Goal: Book appointment/travel/reservation

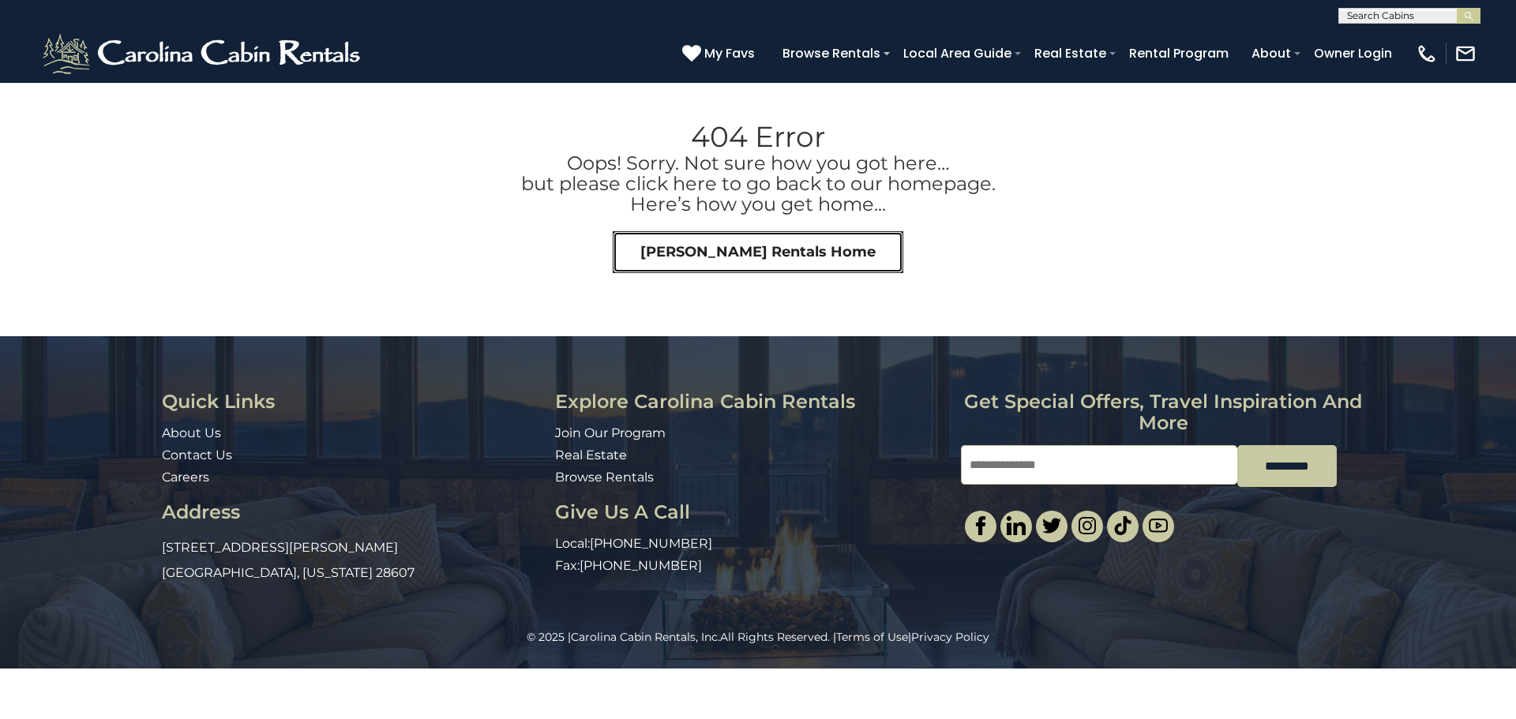
click at [670, 256] on link "Carolina Cabin Rentals Home" at bounding box center [758, 252] width 291 height 43
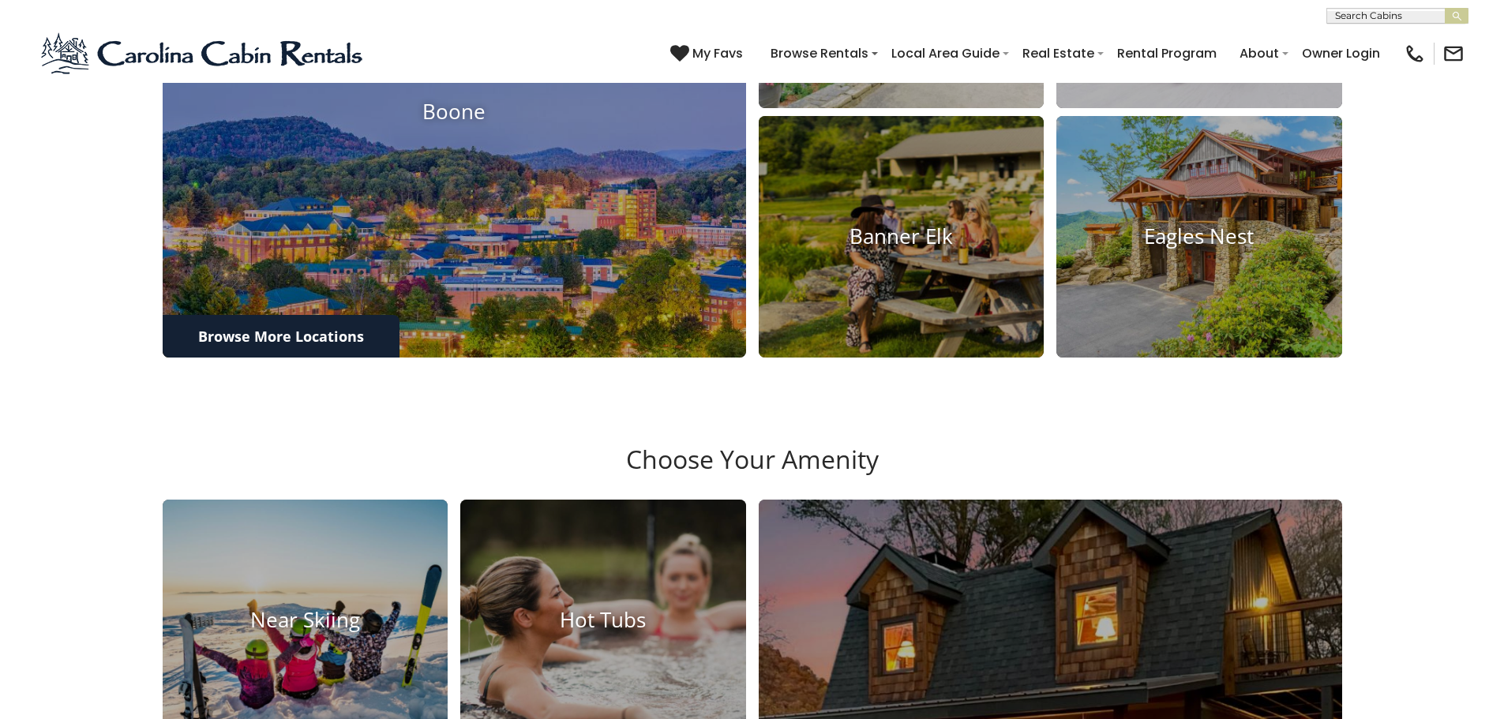
scroll to position [1342, 0]
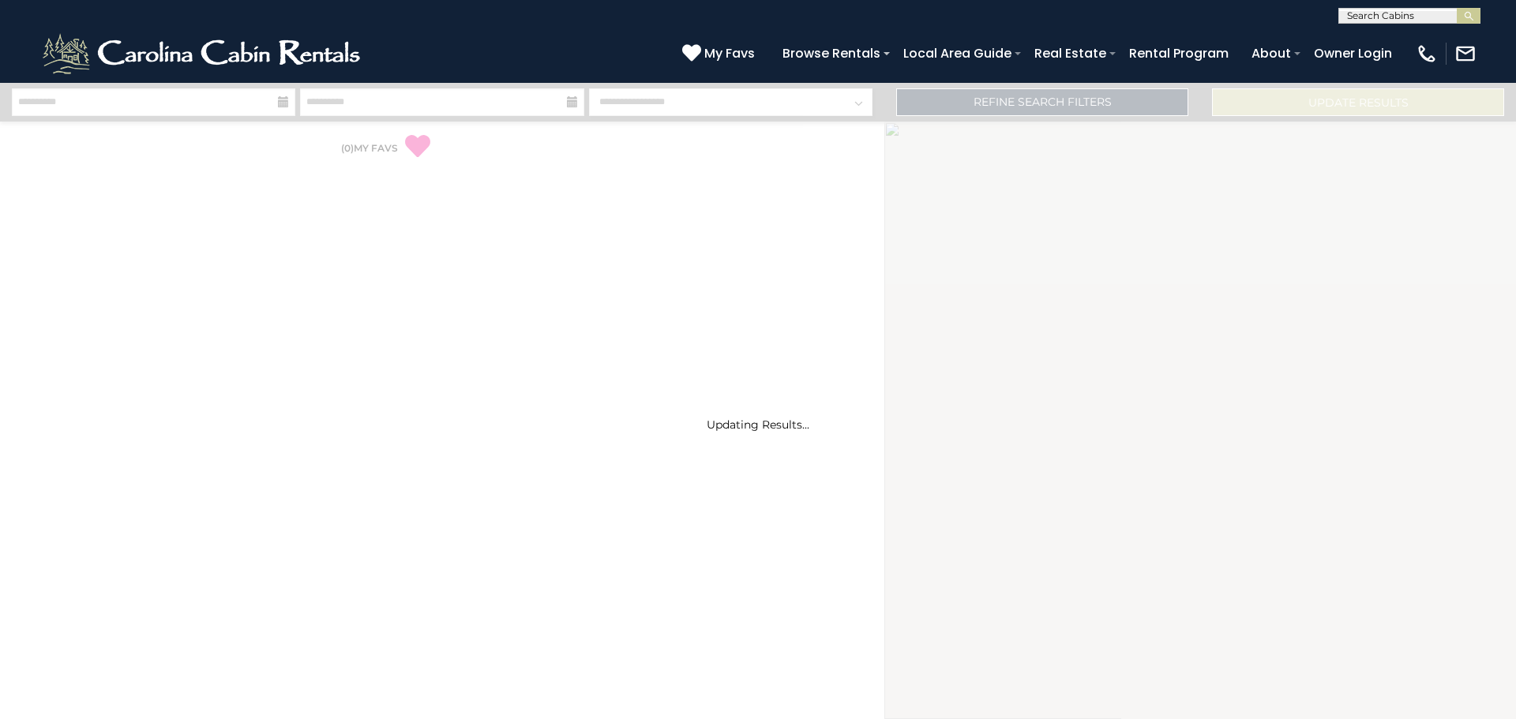
select select "*"
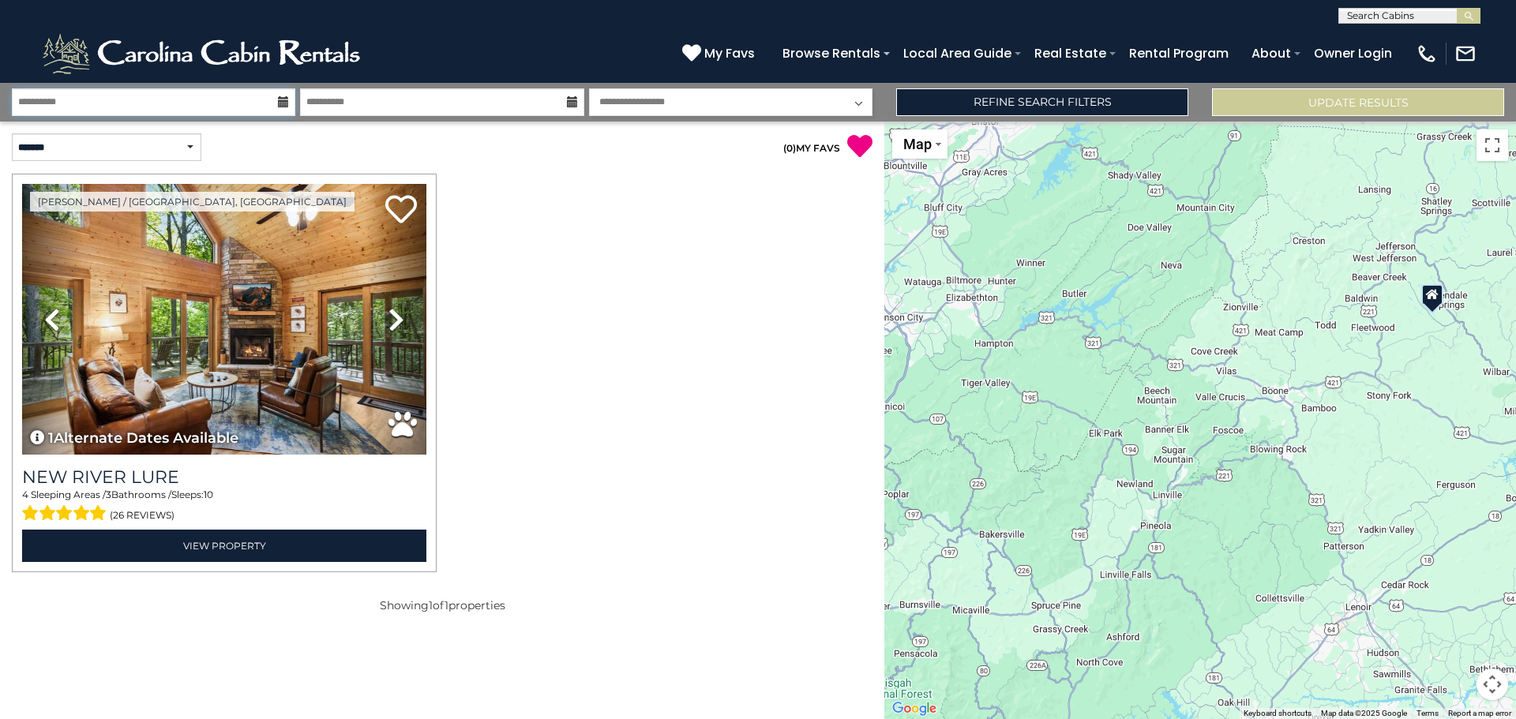
click at [182, 106] on input "**********" at bounding box center [153, 102] width 283 height 28
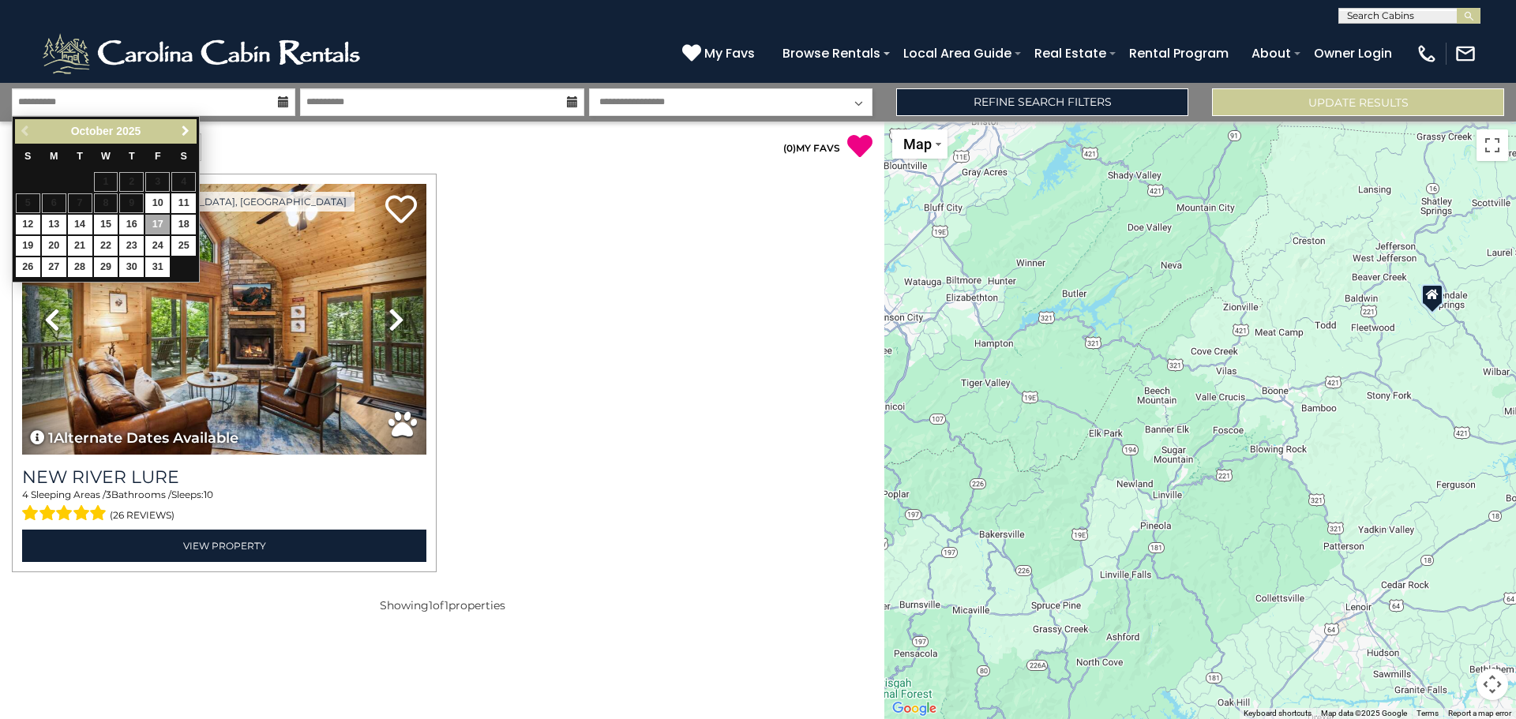
click at [192, 132] on link "Next" at bounding box center [185, 132] width 20 height 20
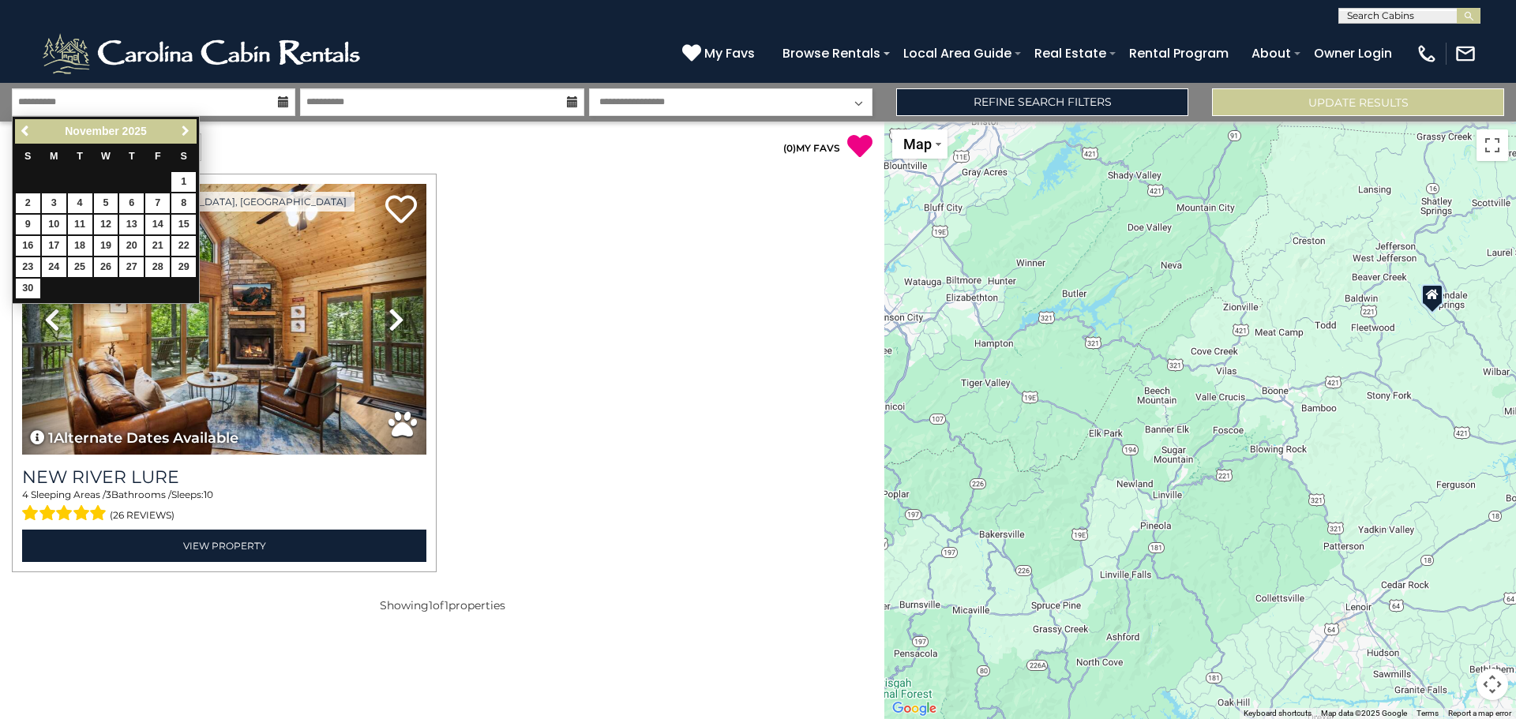
click at [192, 132] on link "Next" at bounding box center [185, 132] width 20 height 20
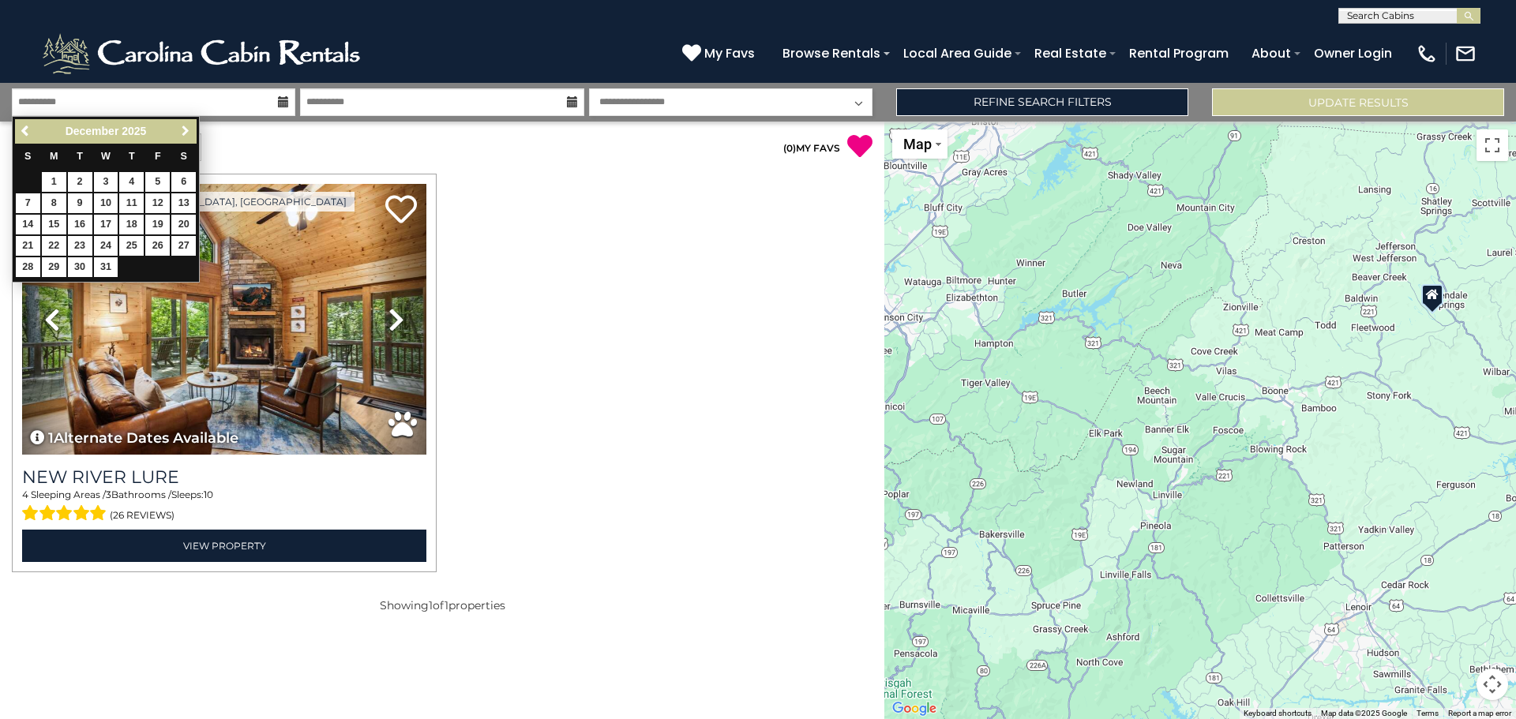
click at [192, 132] on link "Next" at bounding box center [185, 132] width 20 height 20
click at [159, 204] on link "13" at bounding box center [157, 203] width 24 height 20
type input "*******"
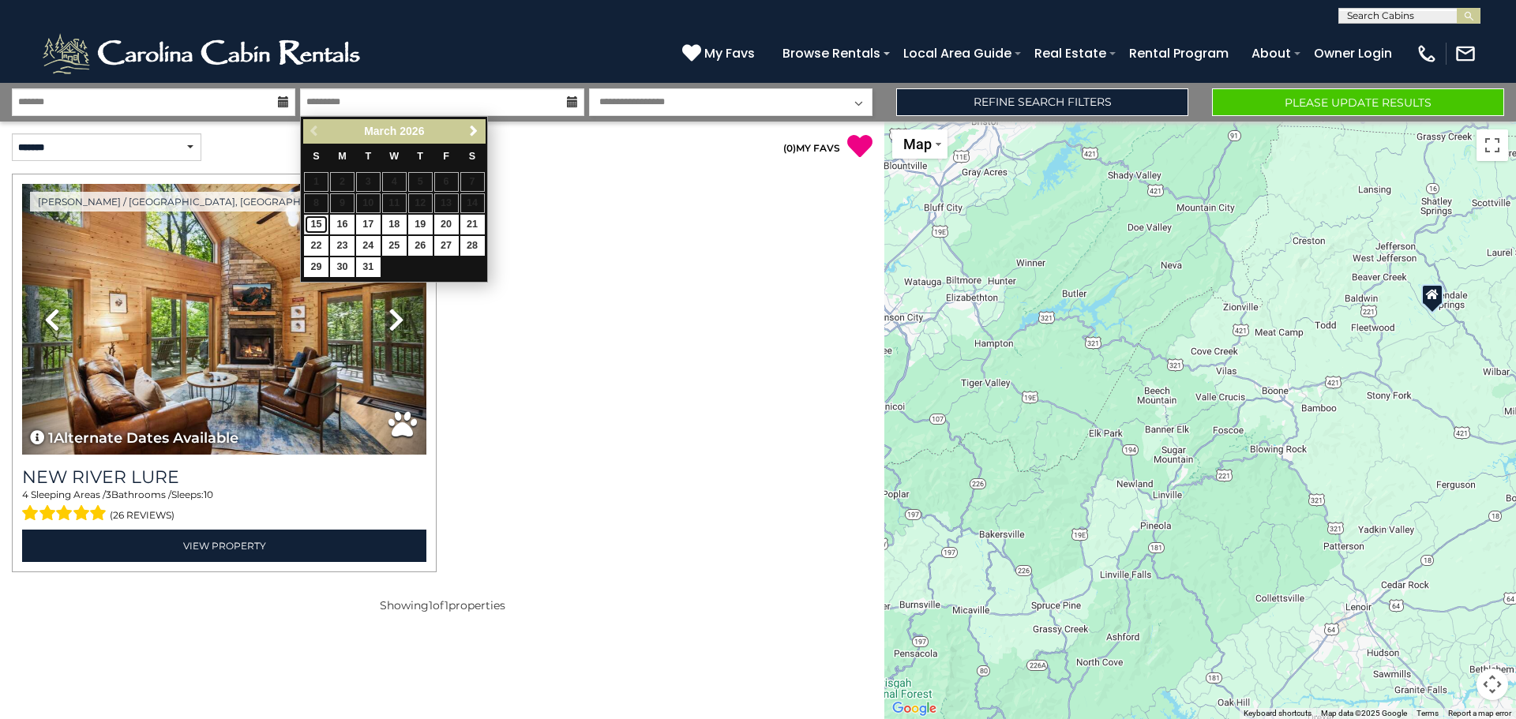
click at [324, 225] on link "15" at bounding box center [316, 225] width 24 height 20
type input "*******"
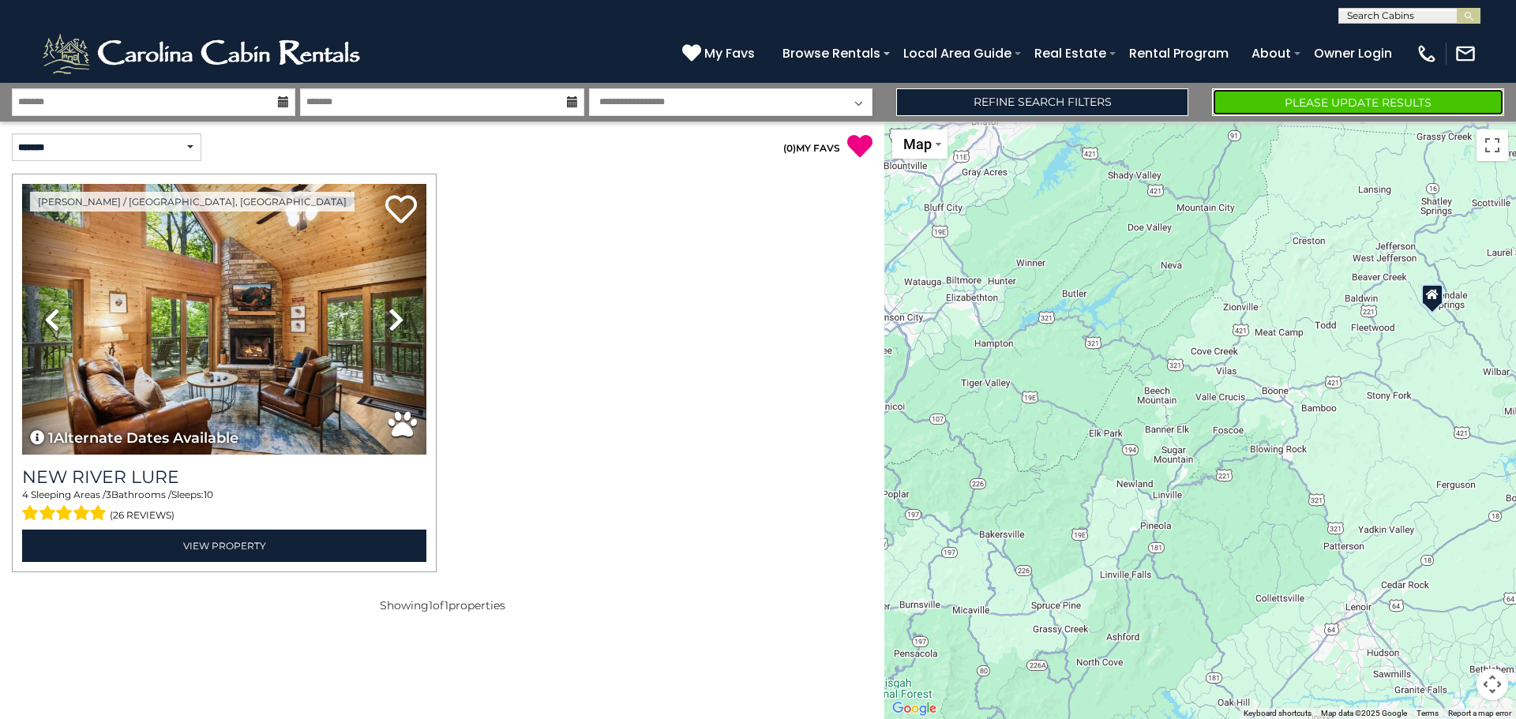
click at [1369, 99] on button "Please Update Results" at bounding box center [1358, 102] width 292 height 28
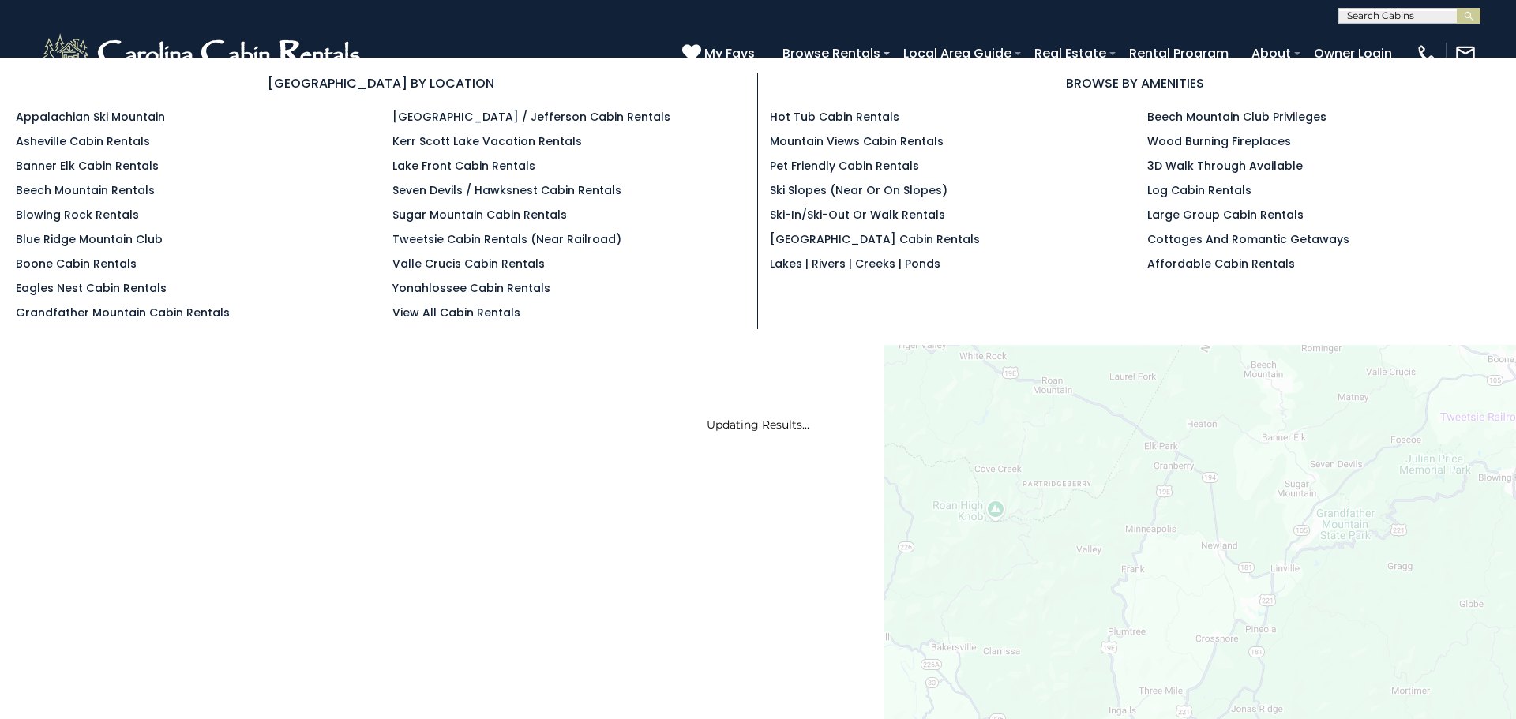
select select "*"
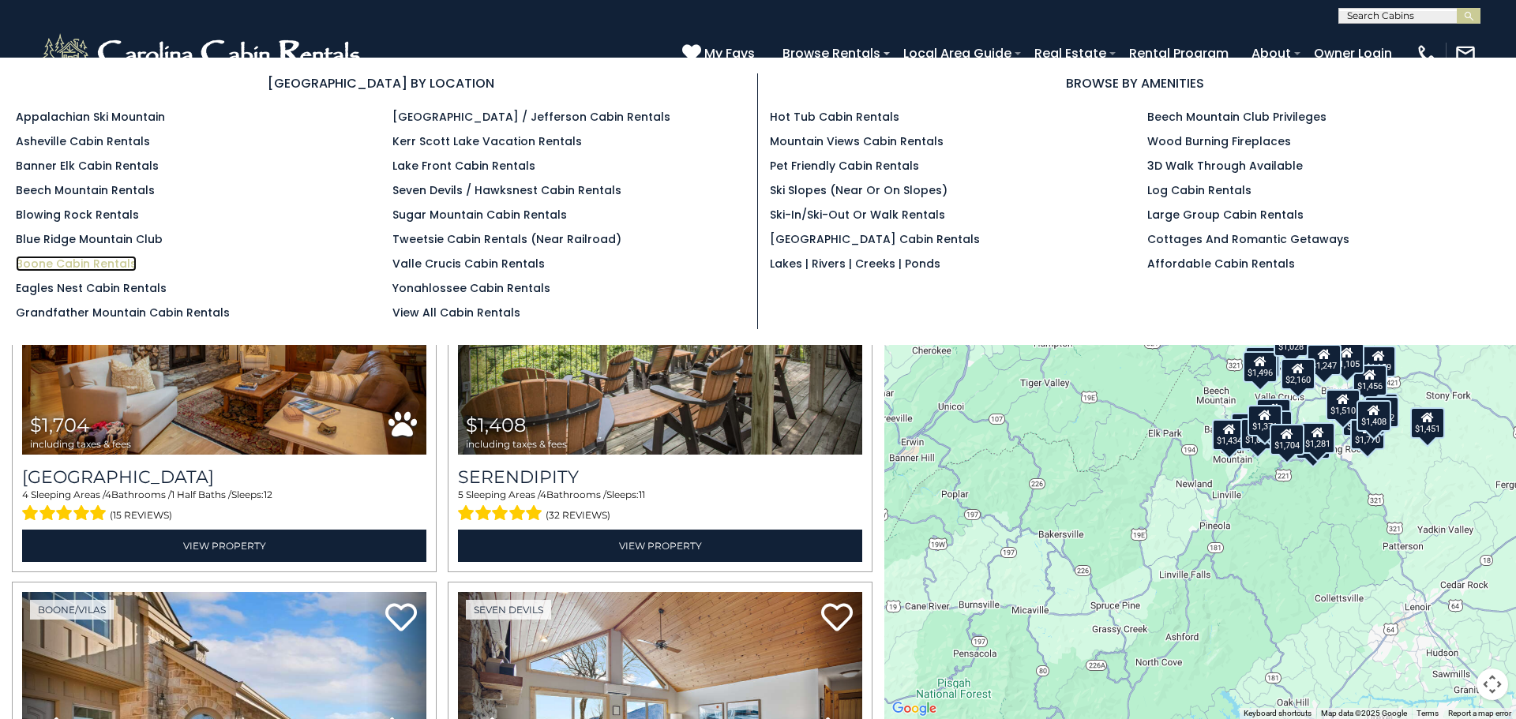
click at [92, 265] on link "Boone Cabin Rentals" at bounding box center [76, 264] width 121 height 16
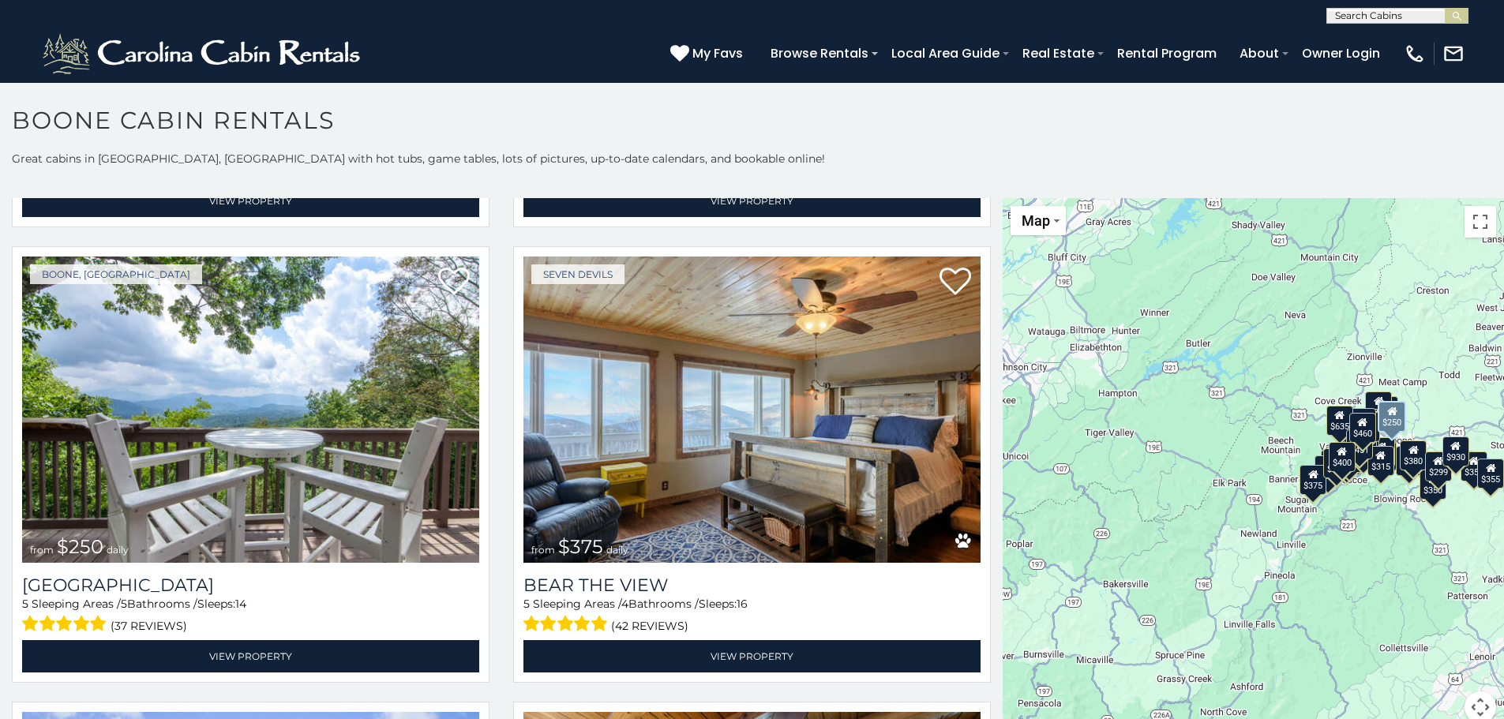
scroll to position [4106, 0]
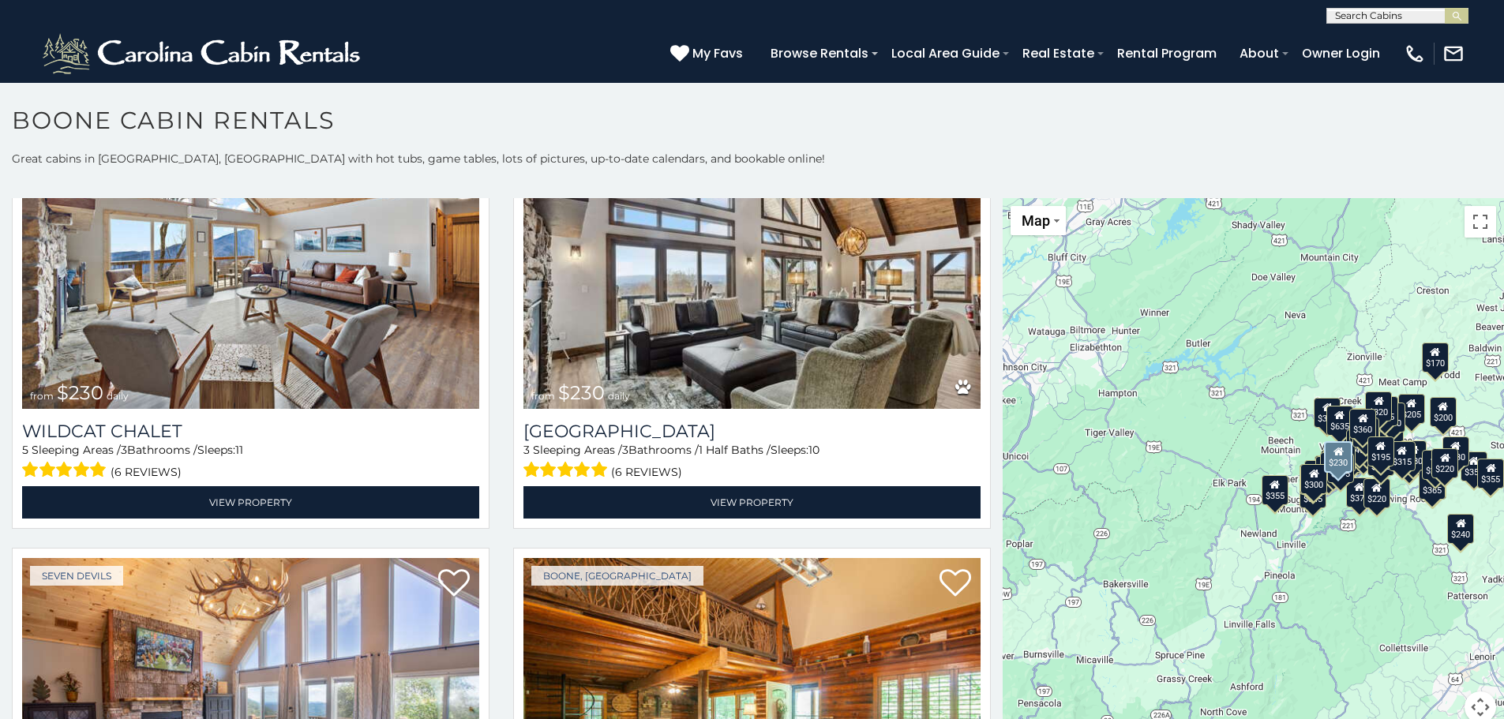
scroll to position [11472, 0]
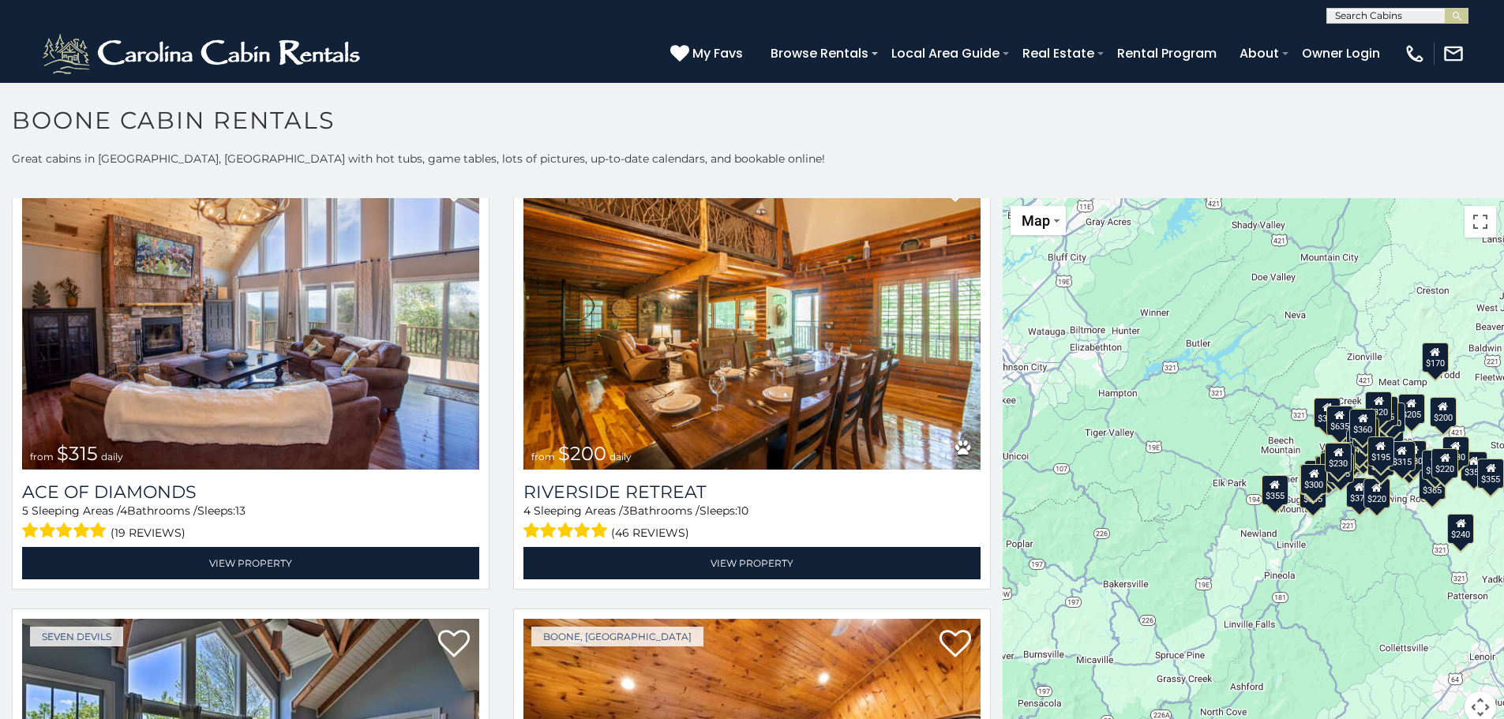
click at [878, 52] on span at bounding box center [875, 53] width 6 height 3
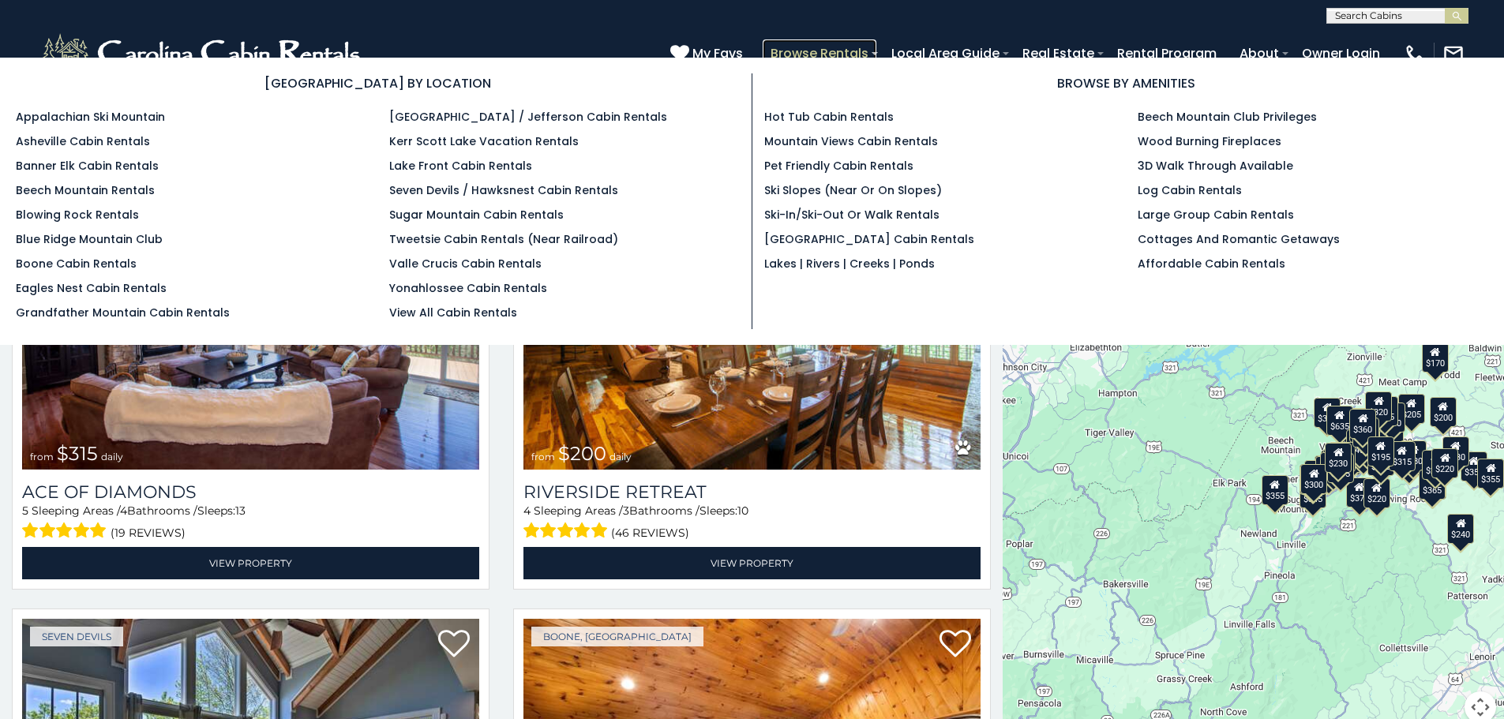
click at [865, 51] on link "Browse Rentals" at bounding box center [820, 53] width 114 height 28
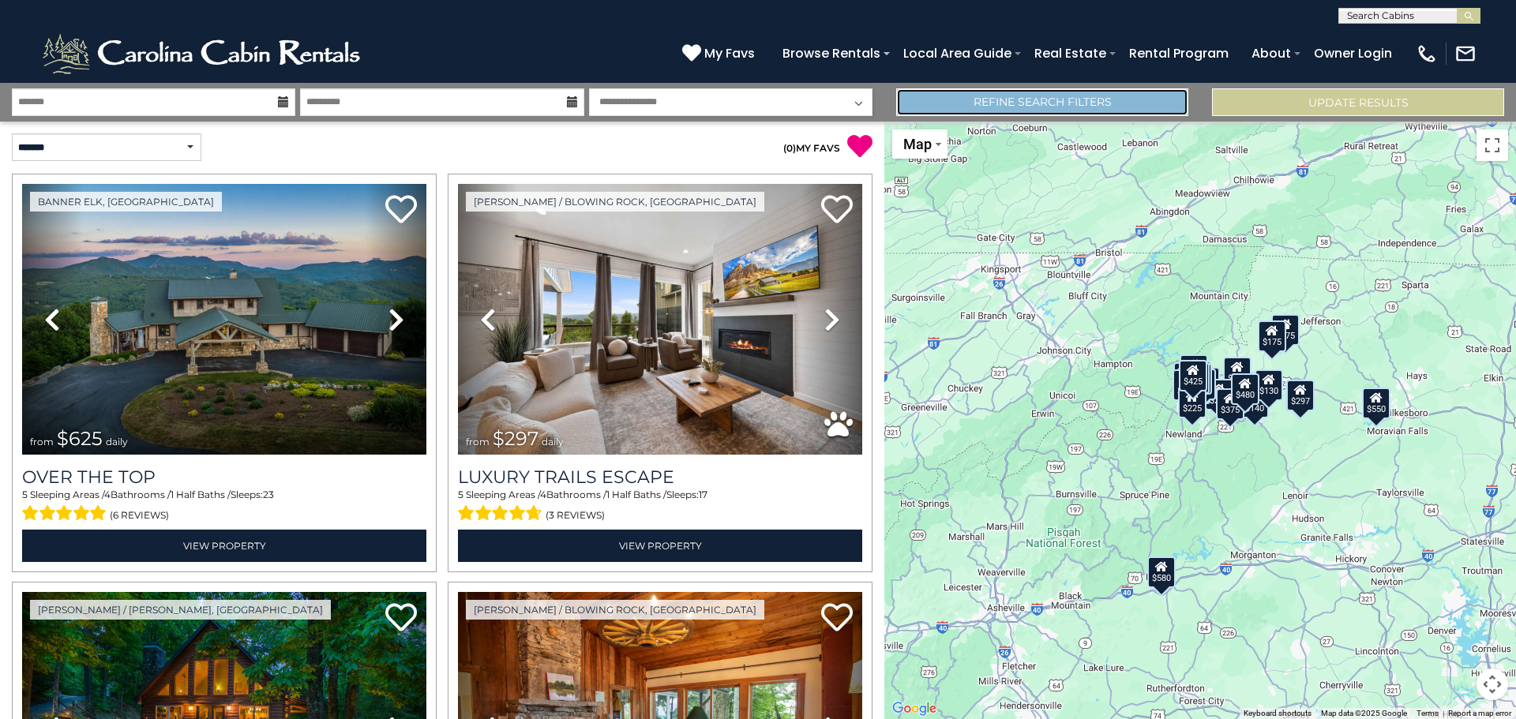
click at [1017, 115] on link "Refine Search Filters" at bounding box center [1042, 102] width 292 height 28
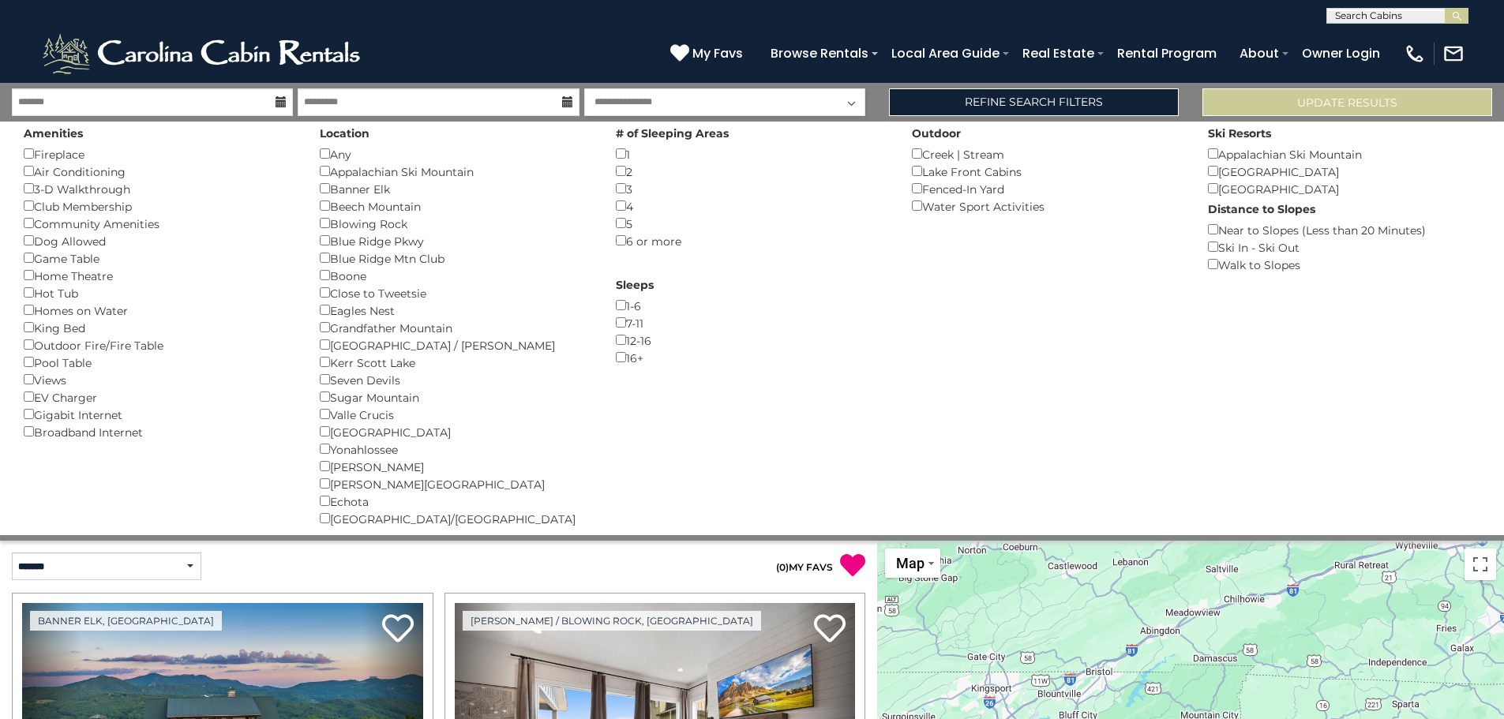
click at [369, 299] on div "Close to Tweetsie ()" at bounding box center [456, 292] width 272 height 17
click at [1340, 103] on button "Please Update Results" at bounding box center [1348, 102] width 290 height 28
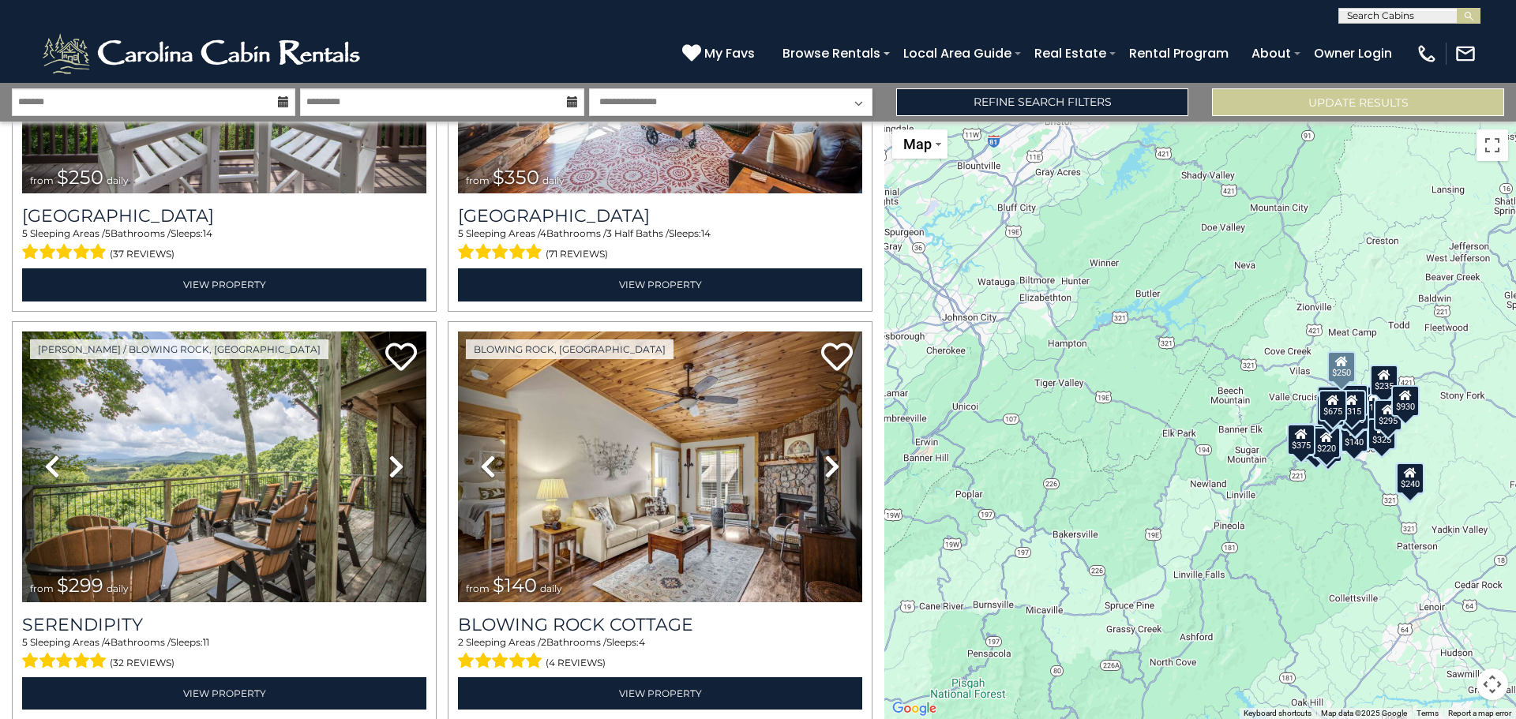
scroll to position [2132, 0]
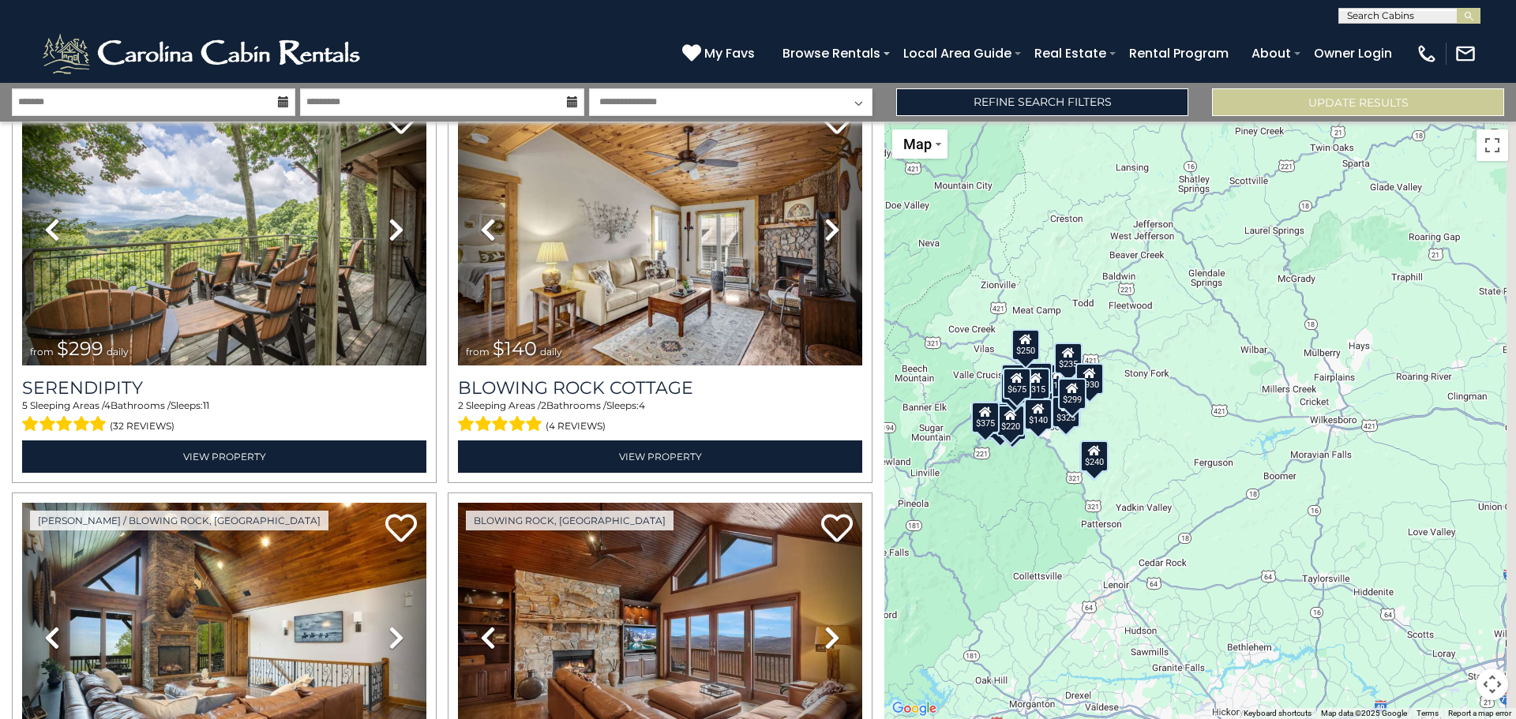
drag, startPoint x: 1294, startPoint y: 531, endPoint x: 946, endPoint y: 509, distance: 349.0
click at [944, 510] on div "$375 $315 $315 $695 $675 $380 $930 $395 $250 $350 $299 $140 $365 $299 $345 $226…" at bounding box center [1200, 421] width 632 height 598
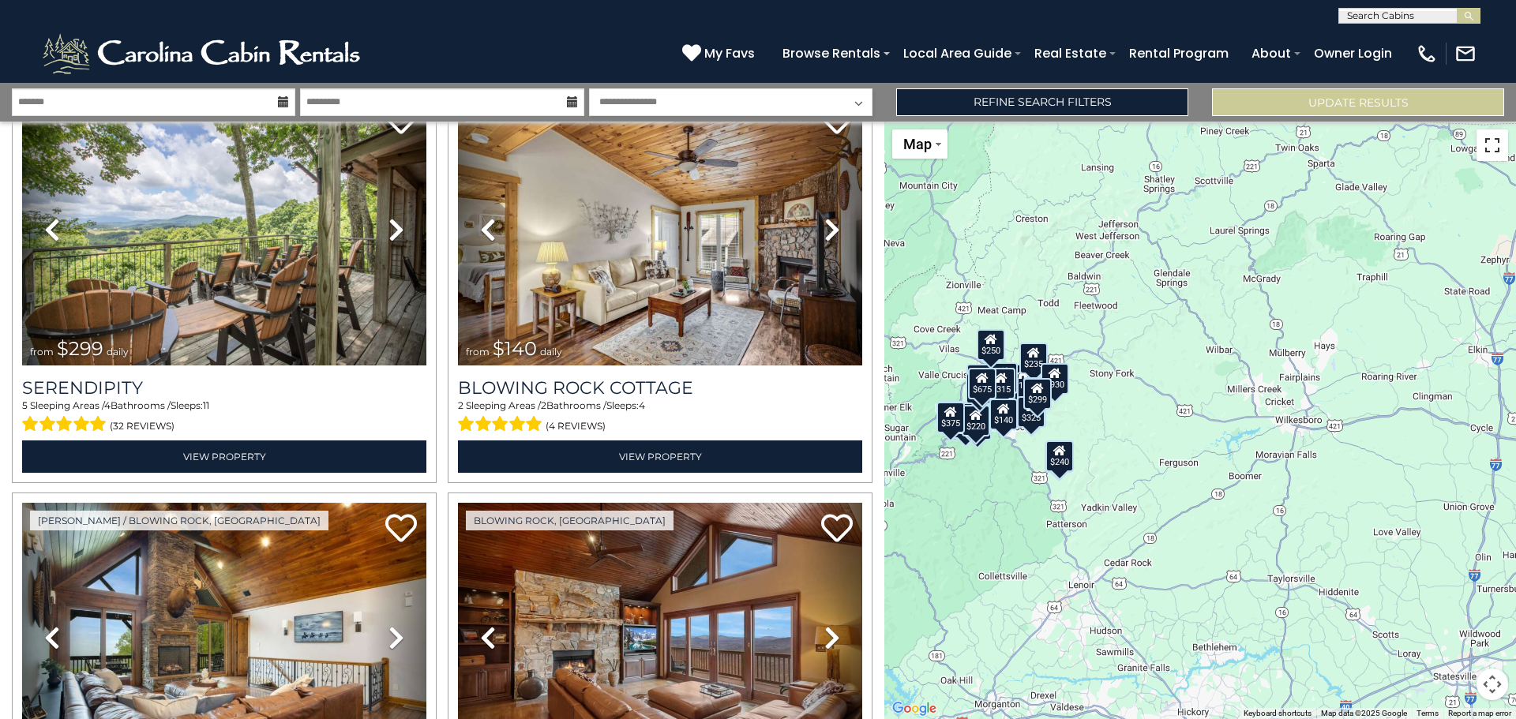
click at [1495, 141] on button "Toggle fullscreen view" at bounding box center [1493, 146] width 32 height 32
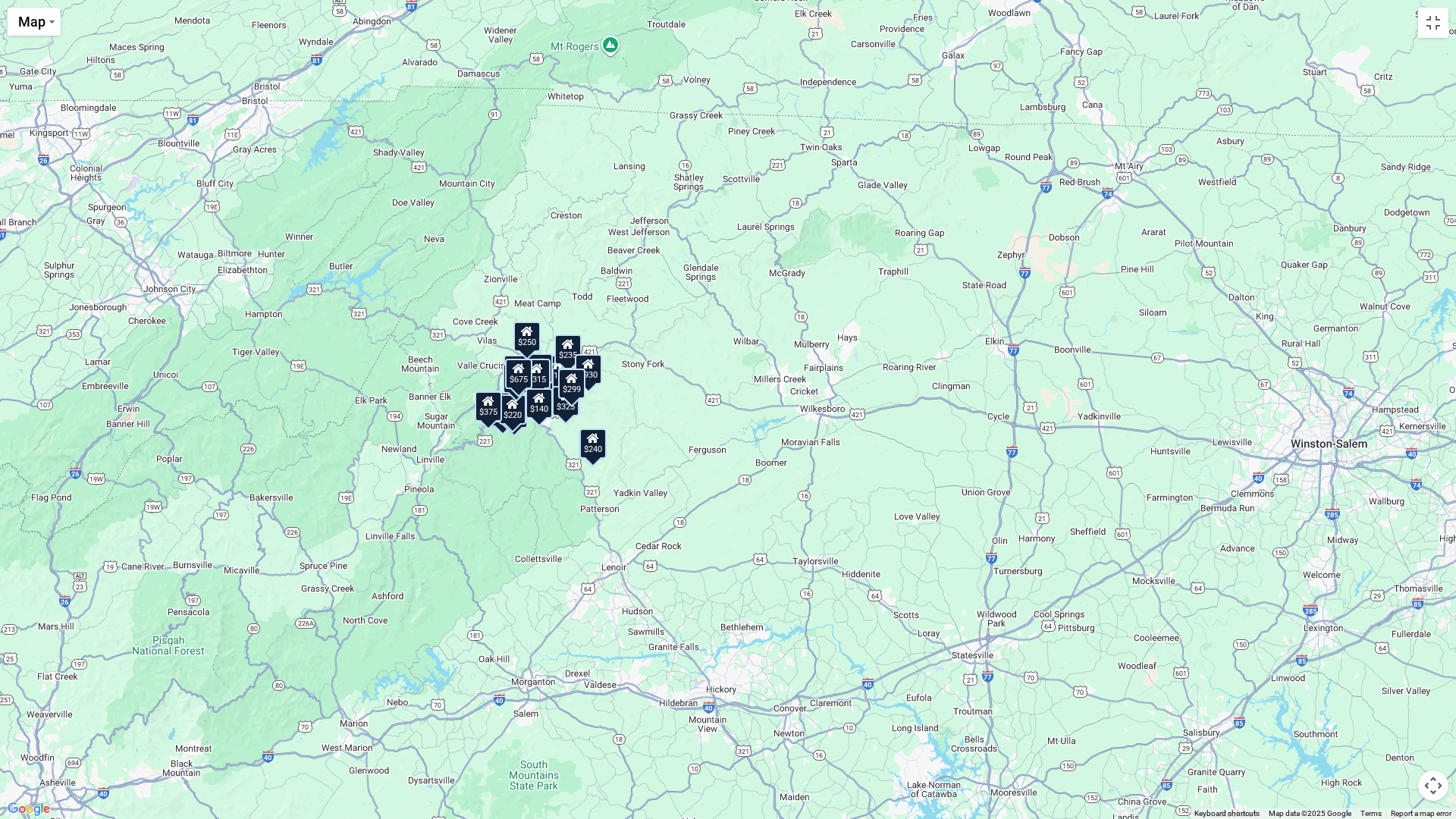
click at [601, 377] on div "$930" at bounding box center [589, 370] width 27 height 31
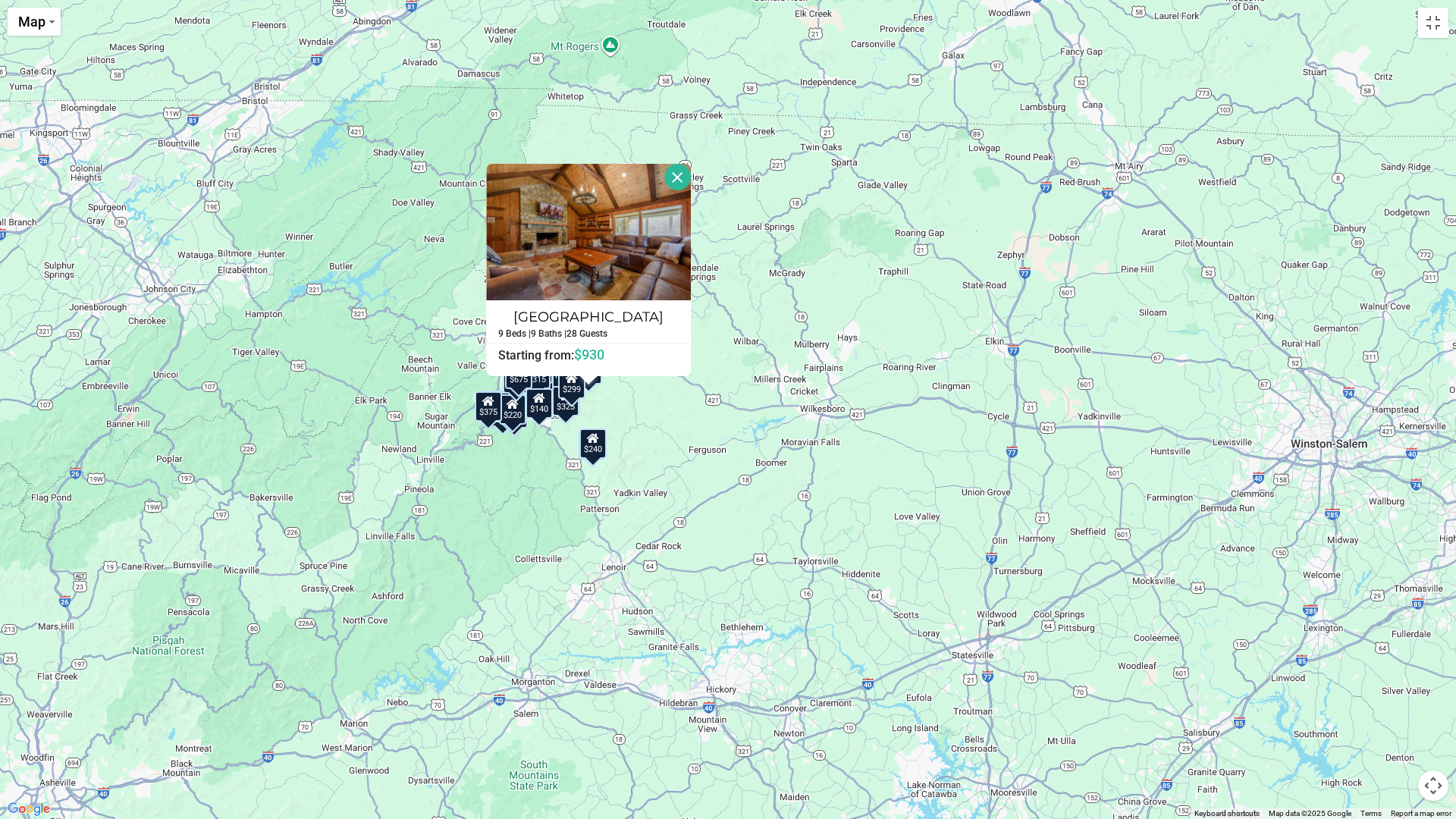
click at [572, 399] on div "$325" at bounding box center [566, 401] width 27 height 31
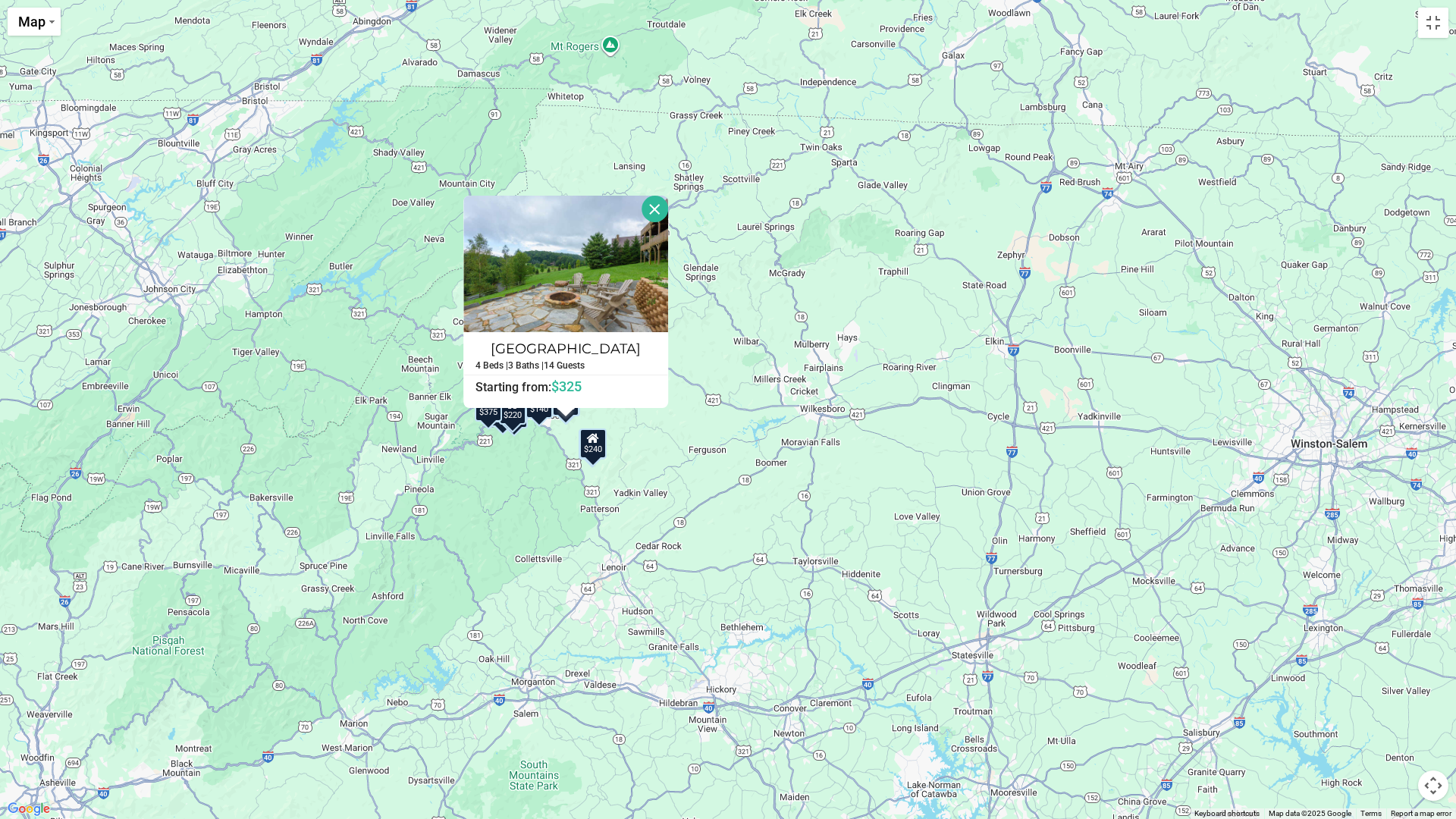
click at [596, 451] on div "$240" at bounding box center [593, 444] width 27 height 31
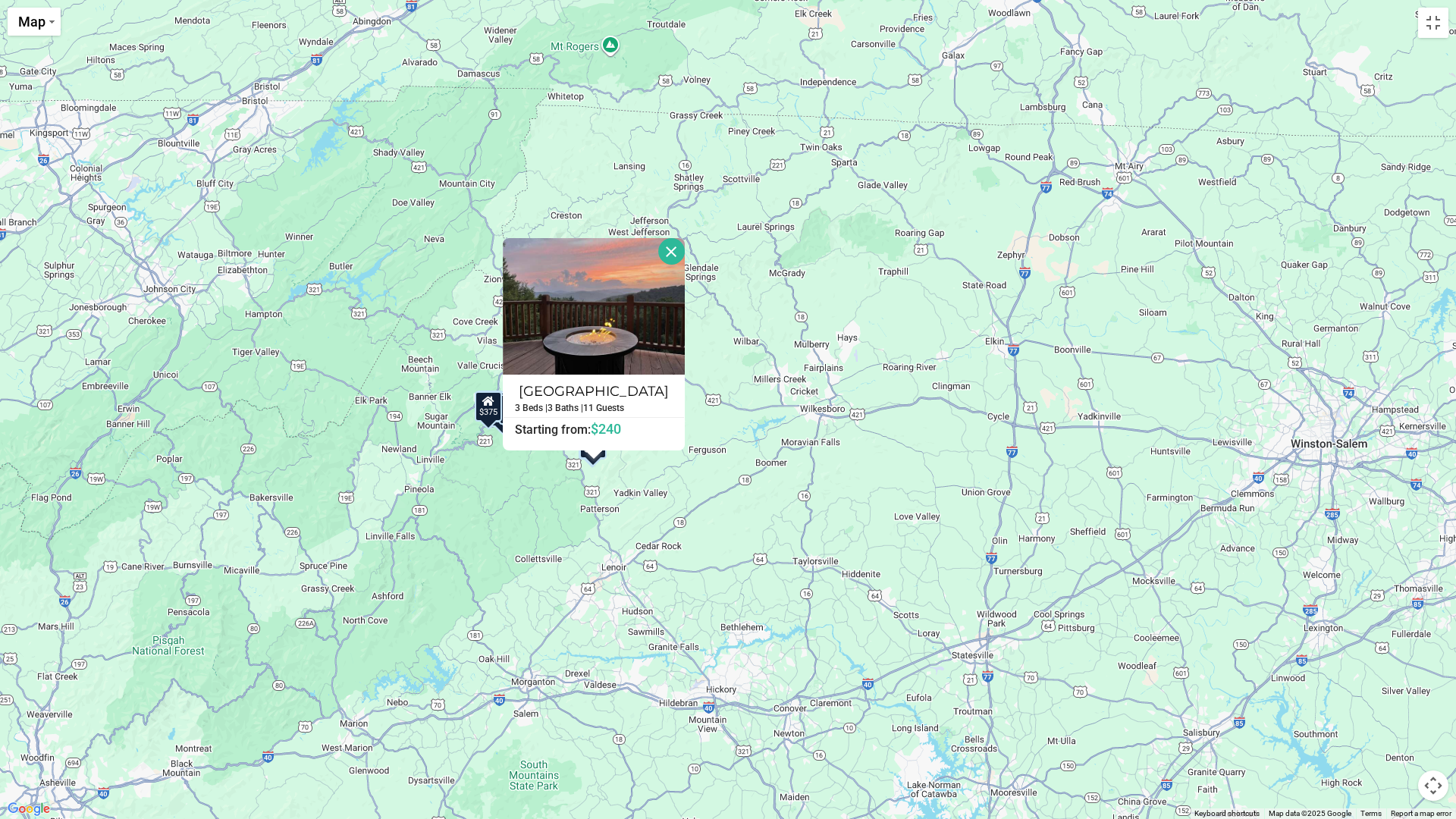
click at [763, 484] on div "$375 $315 $315 $695 $675 $380 $930 $395 $250 $350 $299 $140 $365 $299 $345 $226…" at bounding box center [728, 409] width 1456 height 819
click at [667, 254] on button "Close" at bounding box center [671, 252] width 27 height 27
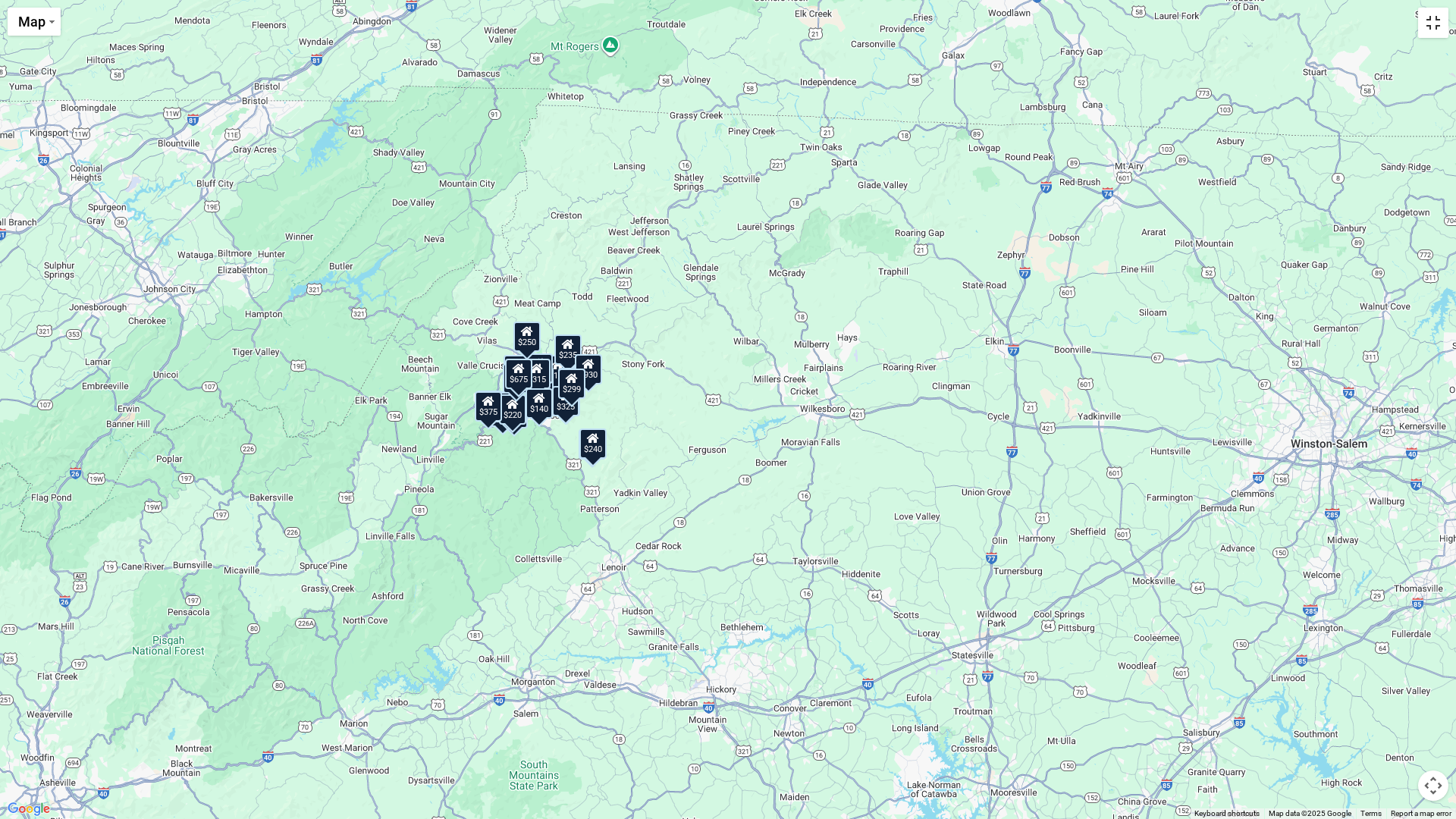
click at [1427, 23] on button "Toggle fullscreen view" at bounding box center [1434, 23] width 31 height 31
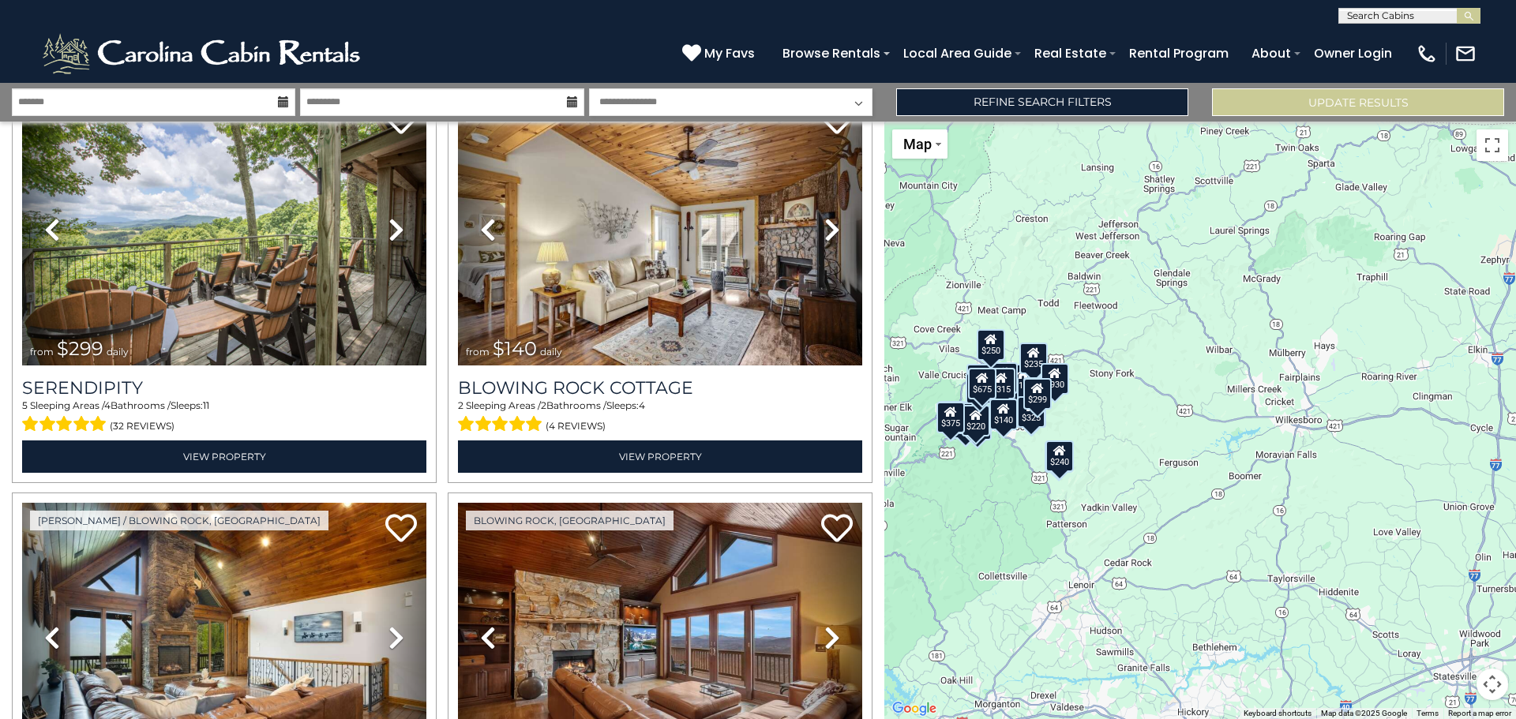
click at [1019, 478] on div "$375 $315 $315 $695 $675 $380 $930 $395 $250 $350 $299 $140 $365 $299 $345 $226…" at bounding box center [1200, 421] width 632 height 598
click at [1490, 679] on button "Map camera controls" at bounding box center [1493, 685] width 32 height 32
click at [1405, 606] on button "Move up" at bounding box center [1414, 606] width 32 height 32
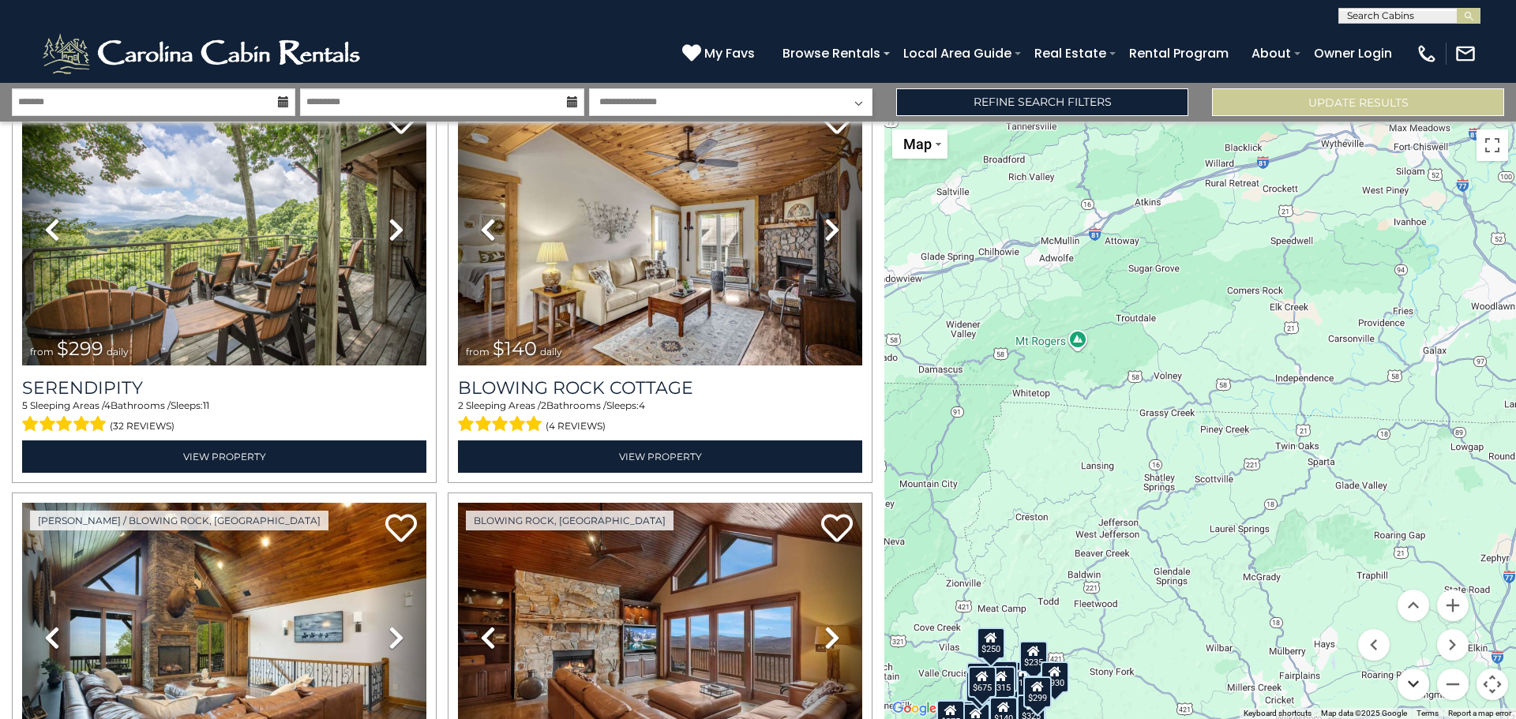
click at [1415, 688] on button "Move down" at bounding box center [1414, 685] width 32 height 32
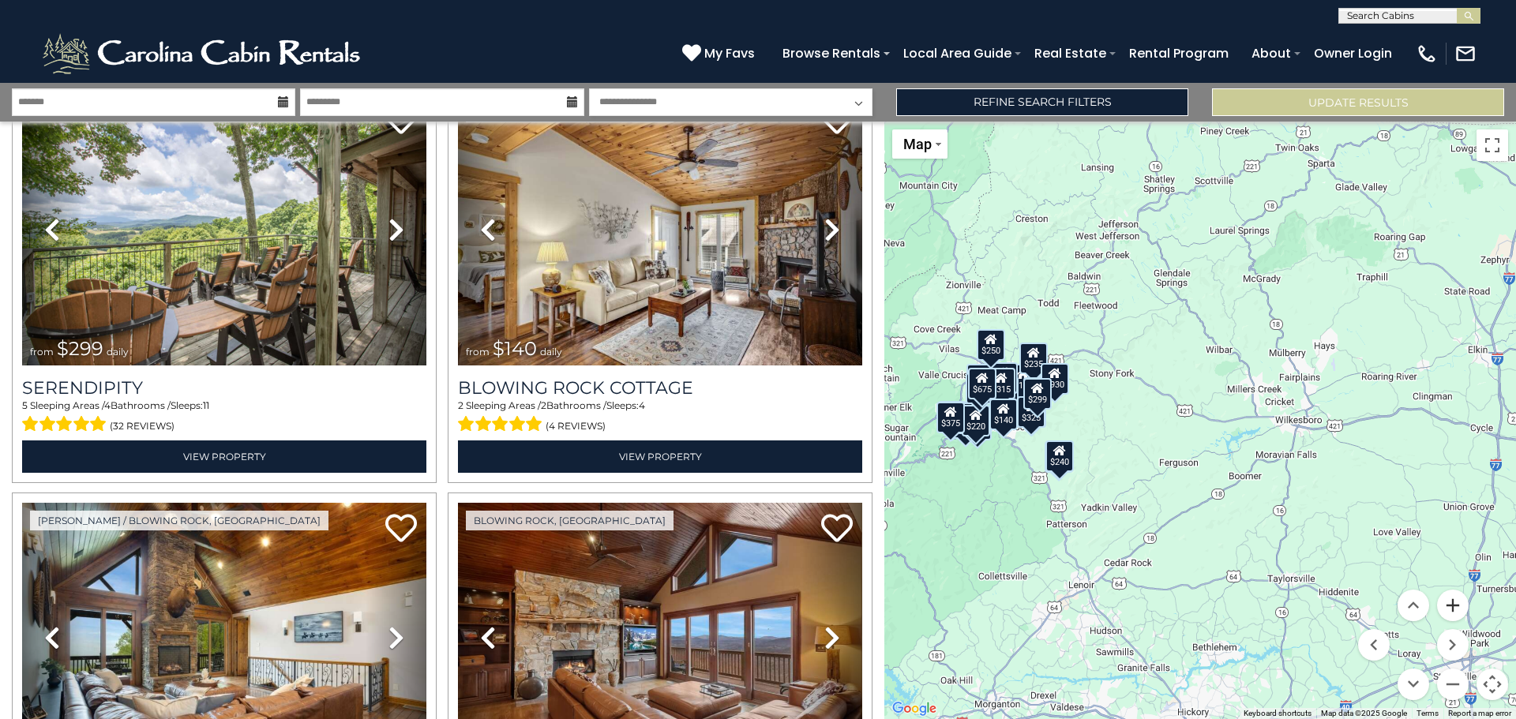
click at [1451, 606] on button "Zoom in" at bounding box center [1453, 606] width 32 height 32
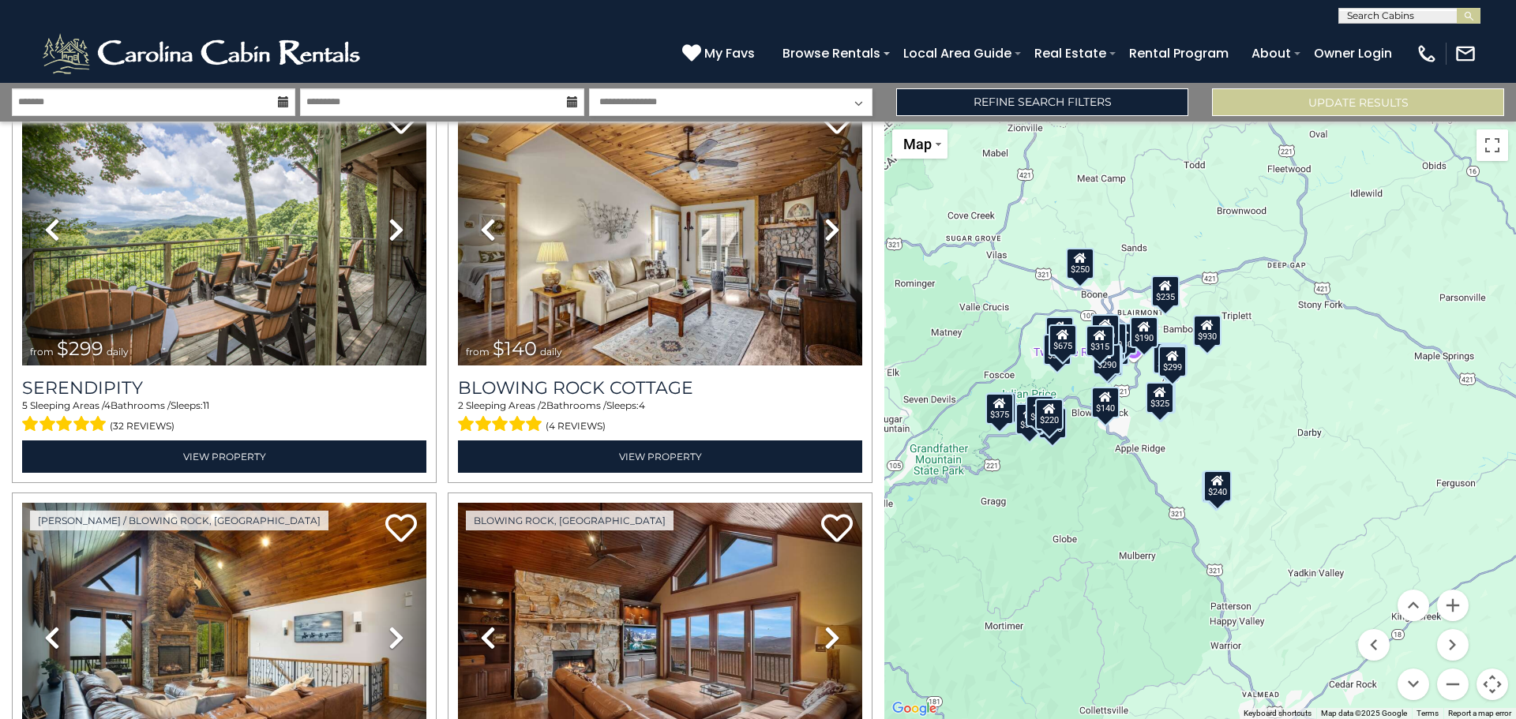
drag, startPoint x: 1112, startPoint y: 521, endPoint x: 1412, endPoint y: 501, distance: 300.8
click at [1412, 501] on div "$375 $315 $315 $695 $675 $380 $930 $395 $250 $350 $299 $140 $365 $299 $345 $226…" at bounding box center [1200, 421] width 632 height 598
click at [1445, 610] on button "Zoom in" at bounding box center [1453, 606] width 32 height 32
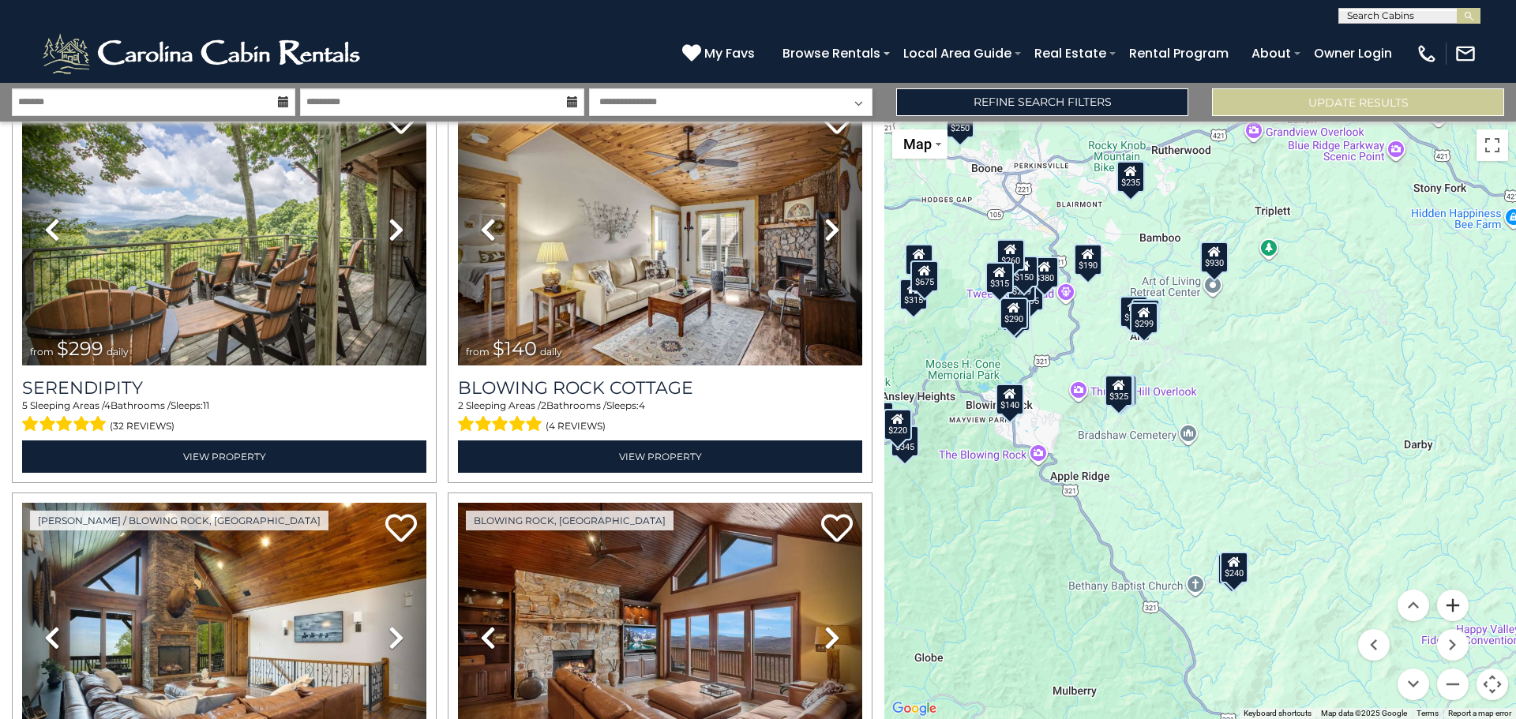
click at [1445, 610] on button "Zoom in" at bounding box center [1453, 606] width 32 height 32
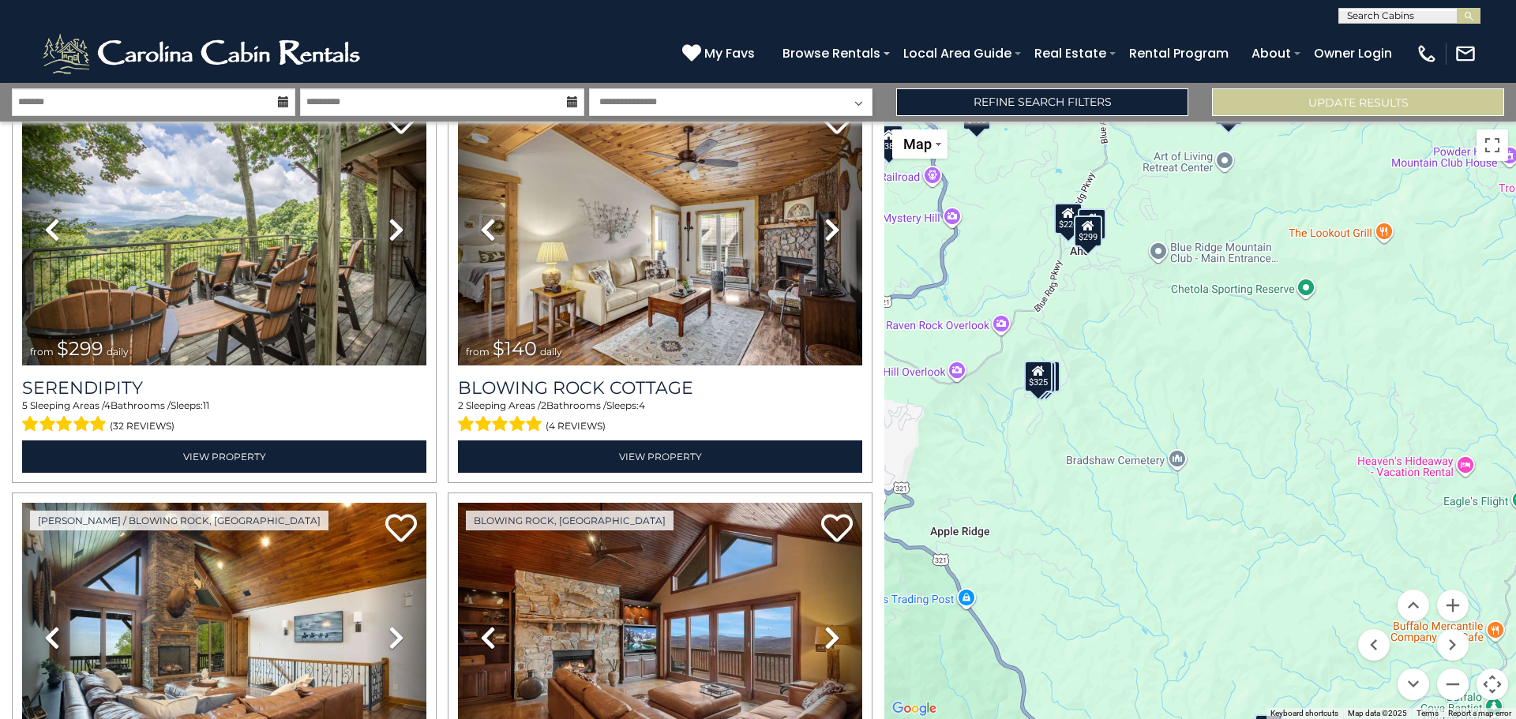
drag, startPoint x: 1261, startPoint y: 501, endPoint x: 1515, endPoint y: 482, distance: 255.0
click at [1515, 482] on div "$375 $315 $315 $695 $675 $380 $930 $395 $250 $350 $299 $140 $365 $299 $345 $226…" at bounding box center [1200, 421] width 632 height 598
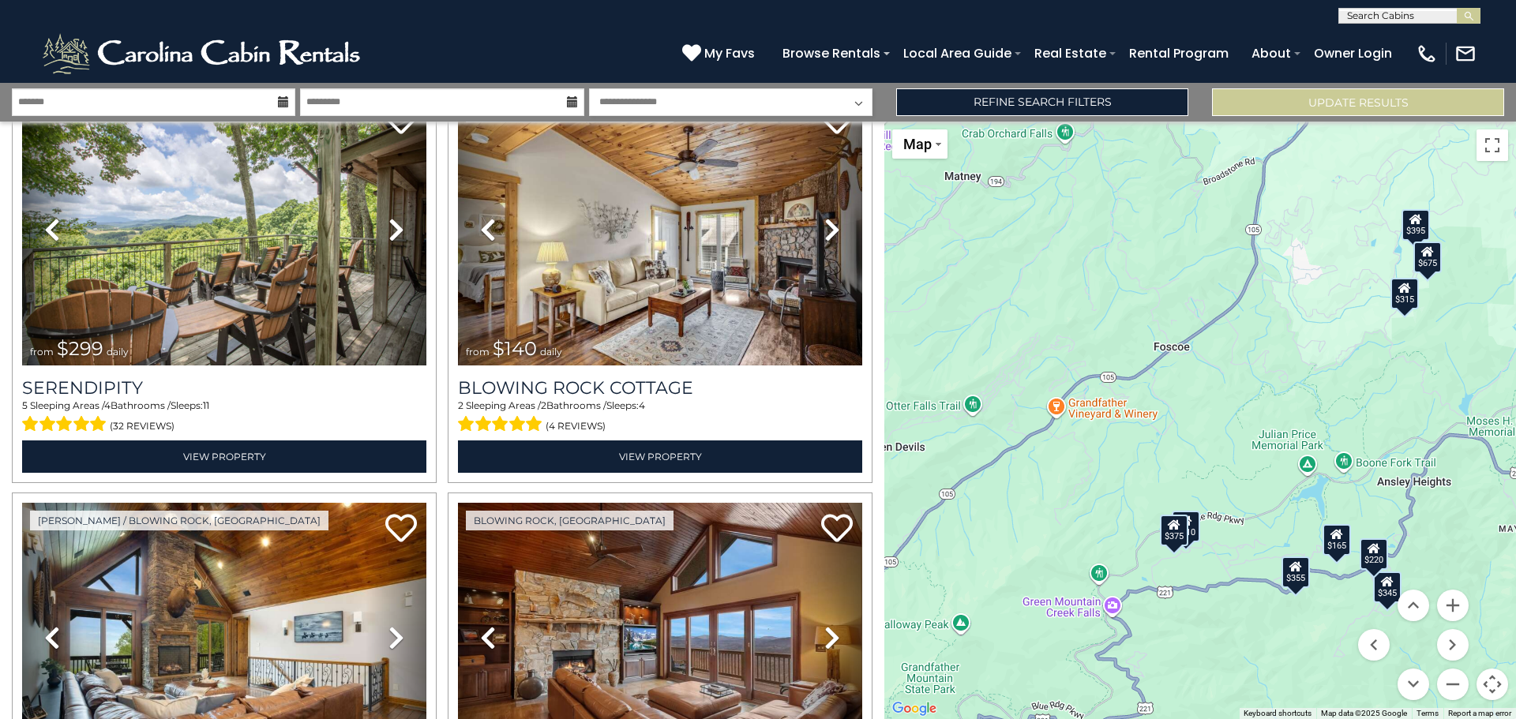
drag, startPoint x: 1345, startPoint y: 550, endPoint x: 1290, endPoint y: 714, distance: 172.3
click at [1290, 714] on div "$375 $315 $315 $695 $675 $380 $930 $395 $250 $350 $299 $140 $365 $299 $345 $226…" at bounding box center [1200, 421] width 632 height 598
click at [1410, 309] on div "$315" at bounding box center [1405, 295] width 28 height 32
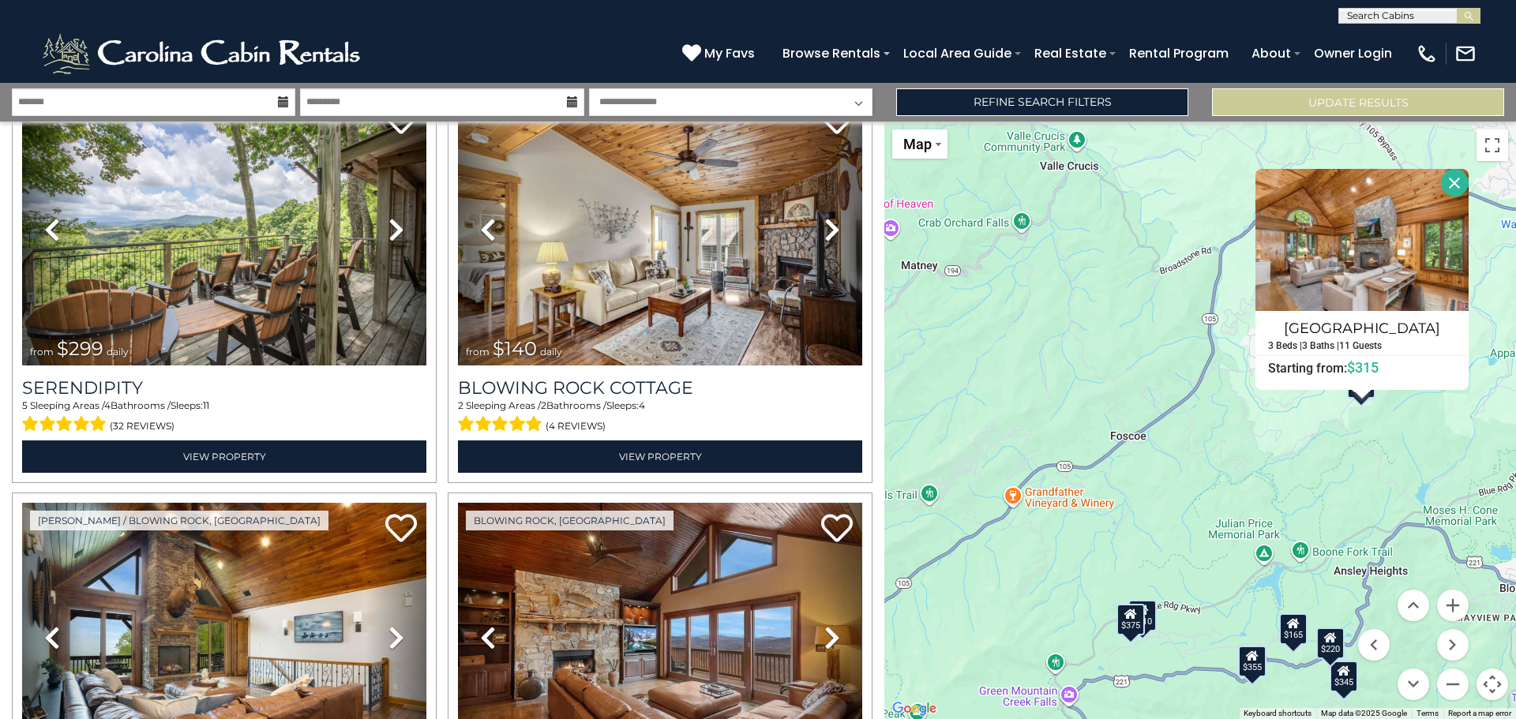
drag, startPoint x: 1295, startPoint y: 465, endPoint x: 1367, endPoint y: 431, distance: 79.5
click at [1295, 465] on div "$375 $315 $315 $695 $675 $380 $930 $395 $250 $350 $299 $140 $365 $299 $345 $226…" at bounding box center [1200, 421] width 632 height 598
click at [1462, 180] on button "Close" at bounding box center [1455, 183] width 28 height 28
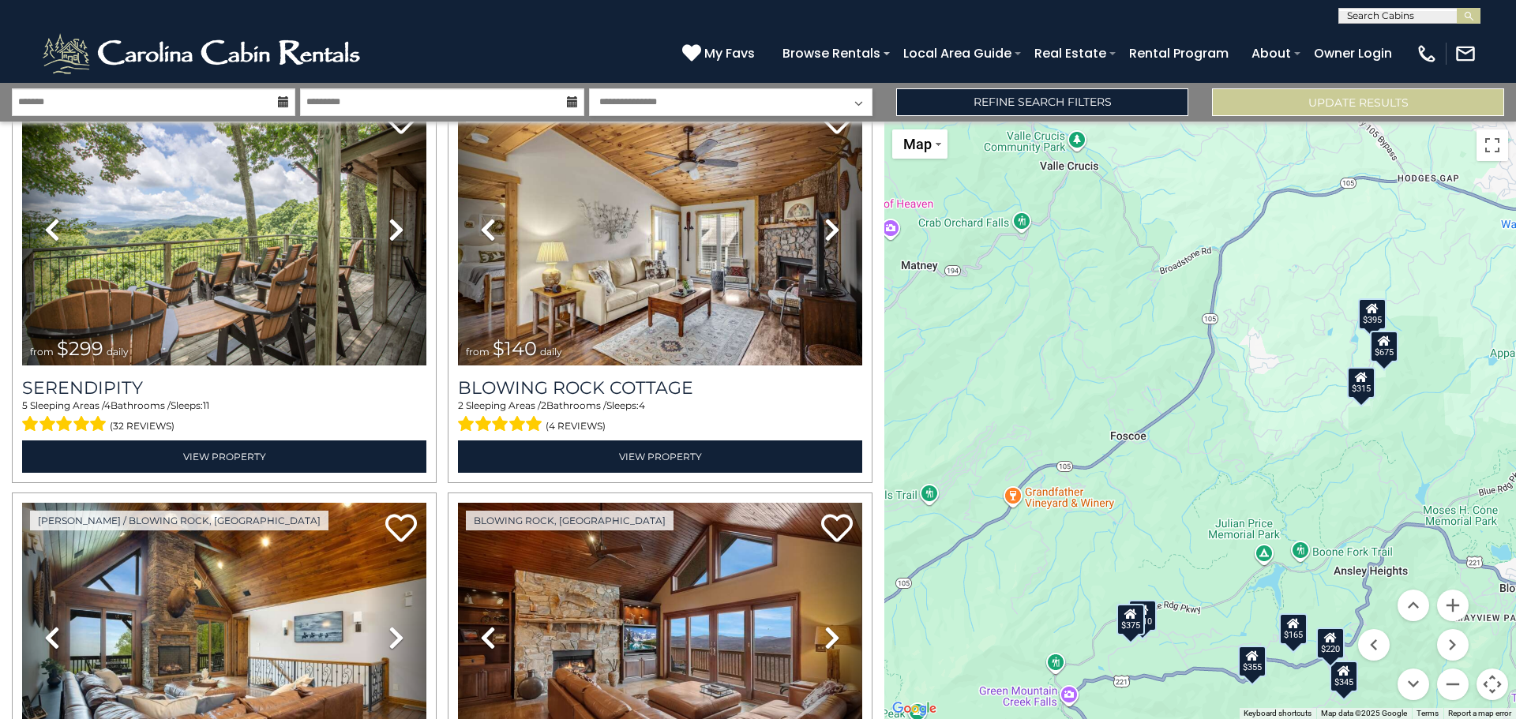
click at [1372, 314] on div "$395" at bounding box center [1372, 314] width 28 height 32
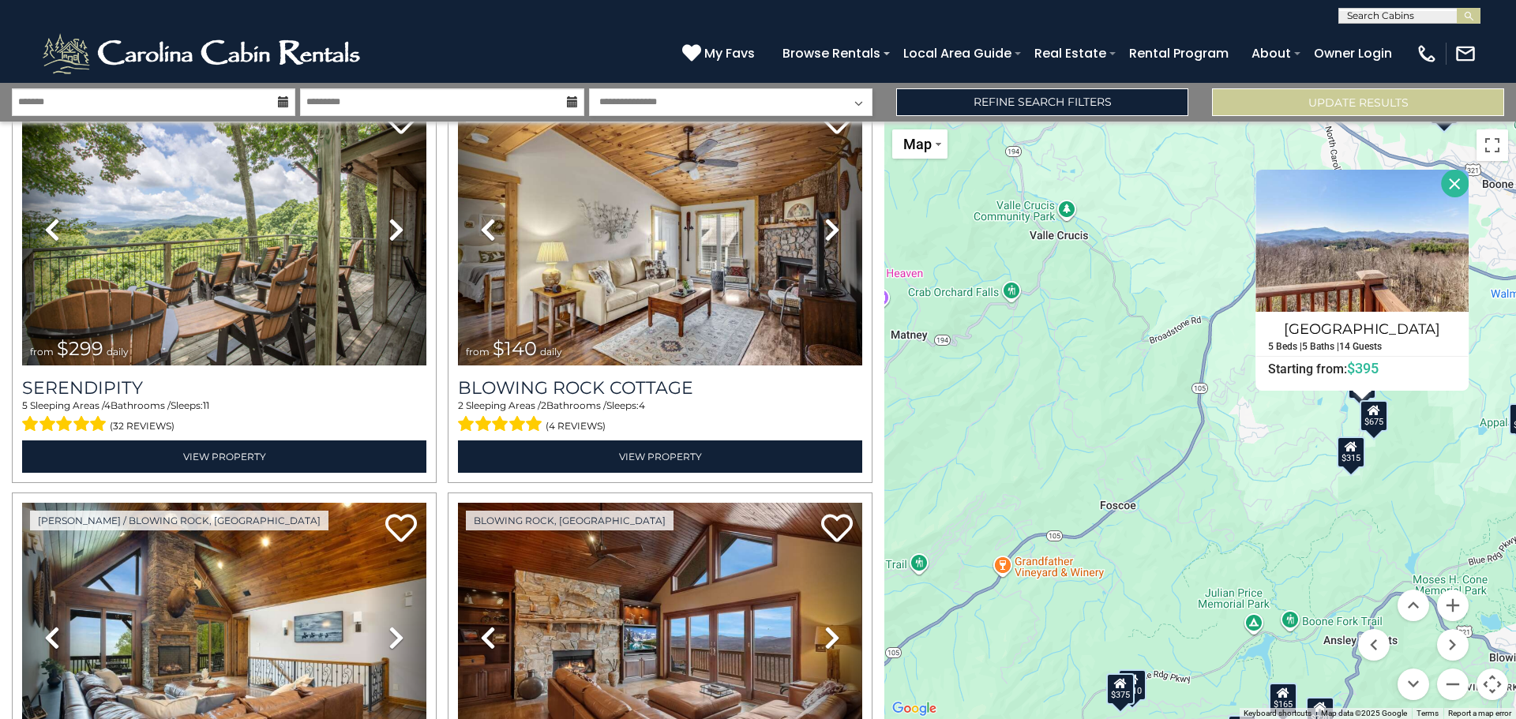
click at [1375, 422] on div "$675" at bounding box center [1374, 416] width 28 height 32
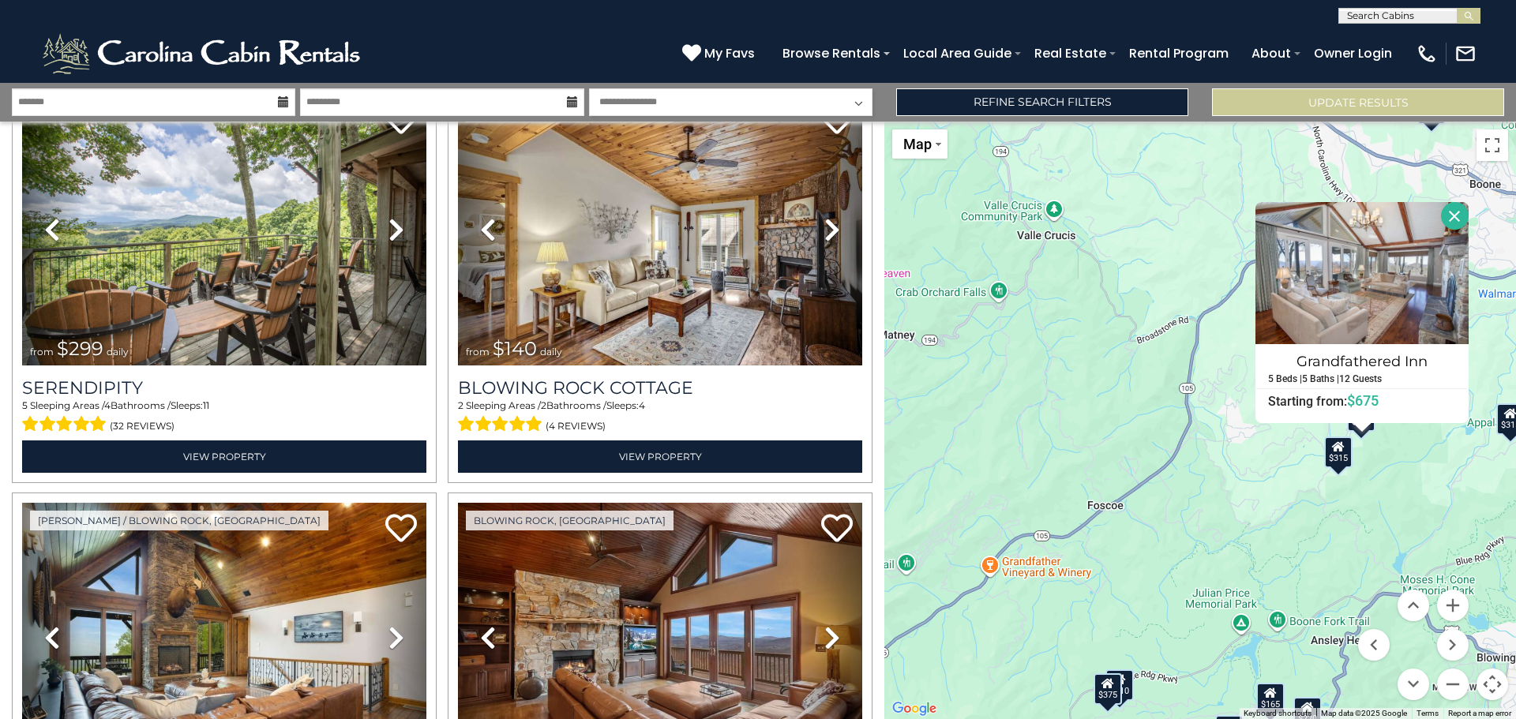
click at [1243, 468] on div "$375 $315 $315 $695 $675 $380 $930 $395 $250 $350 $299 $140 $365 $299 $345 $226…" at bounding box center [1200, 421] width 632 height 598
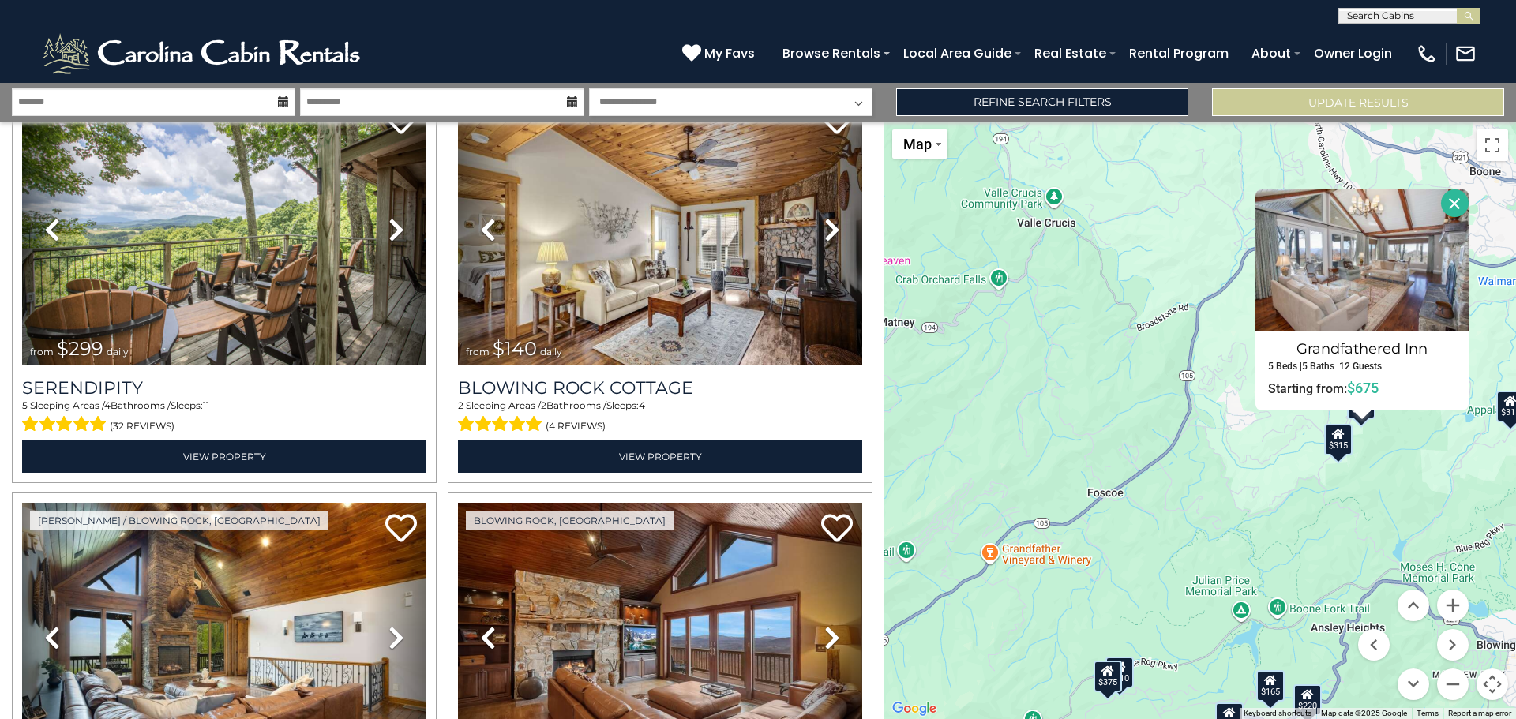
drag, startPoint x: 1126, startPoint y: 482, endPoint x: 1106, endPoint y: 344, distance: 139.6
click at [1106, 344] on div "$375 $315 $315 $695 $675 $380 $930 $395 $250 $350 $299 $140 $365 $299 $345 $226…" at bounding box center [1200, 421] width 632 height 598
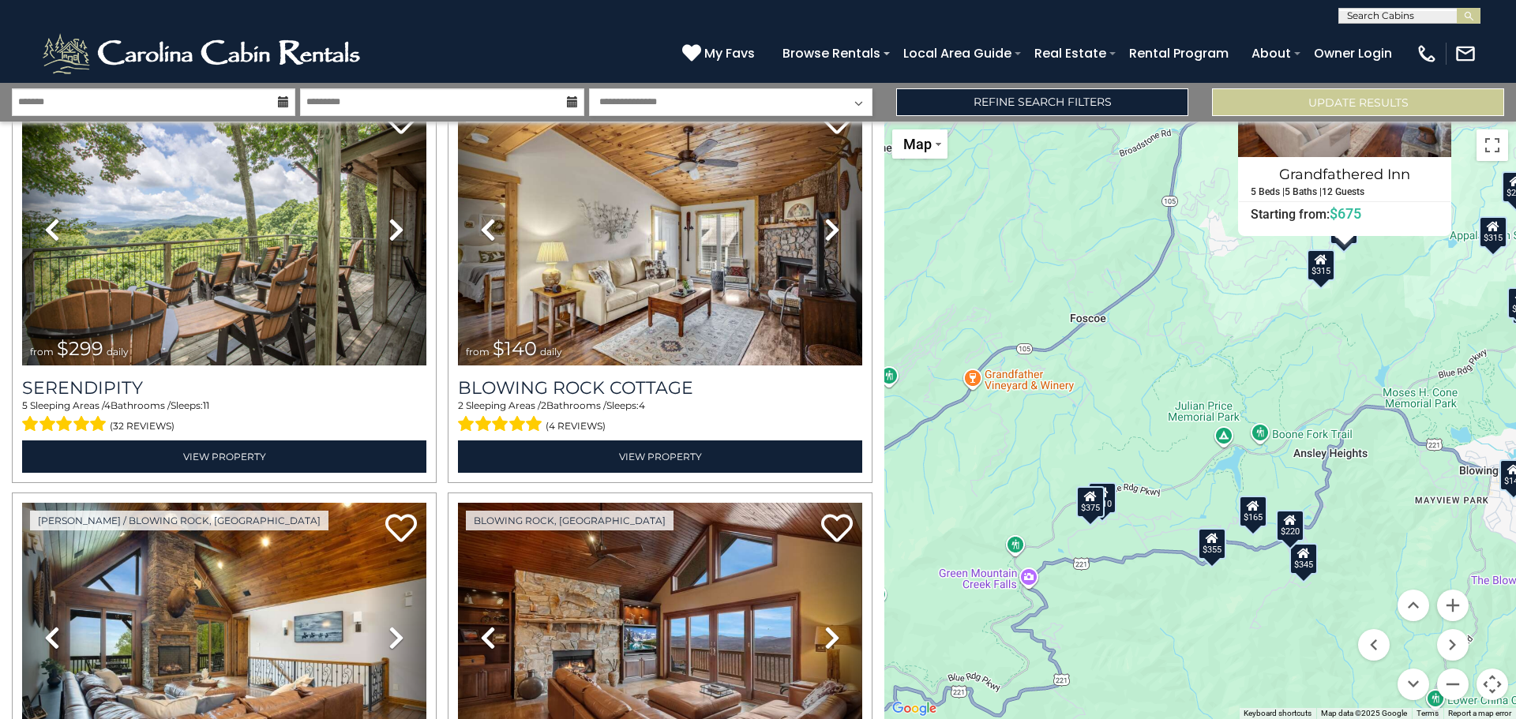
click at [1152, 380] on div "$375 $315 $315 $695 $675 $380 $930 $395 $250 $350 $299 $140 $365 $299 $345 $226…" at bounding box center [1200, 421] width 632 height 598
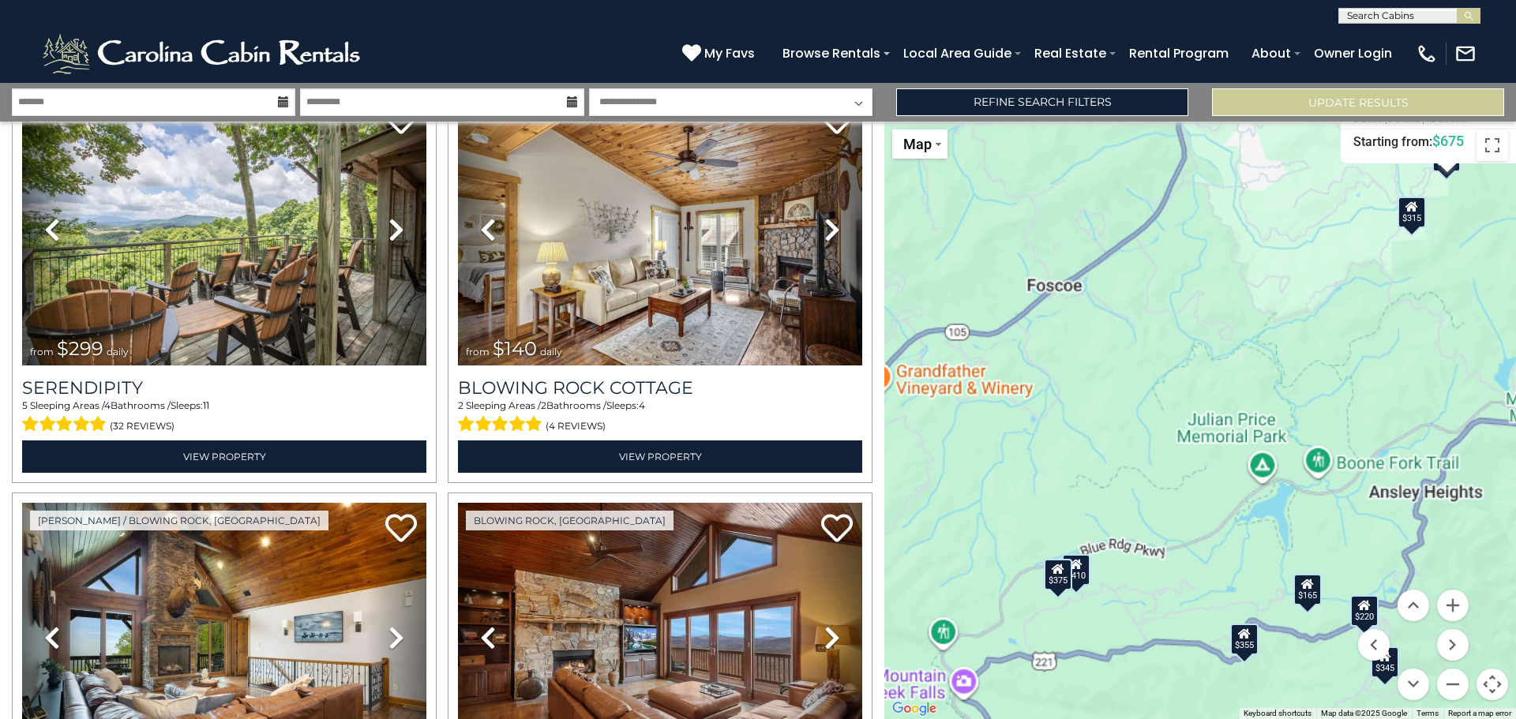
click at [1152, 380] on div "$375 $315 $315 $695 $675 $380 $930 $395 $250 $350 $299 $140 $365 $299 $345 $226…" at bounding box center [1200, 421] width 632 height 598
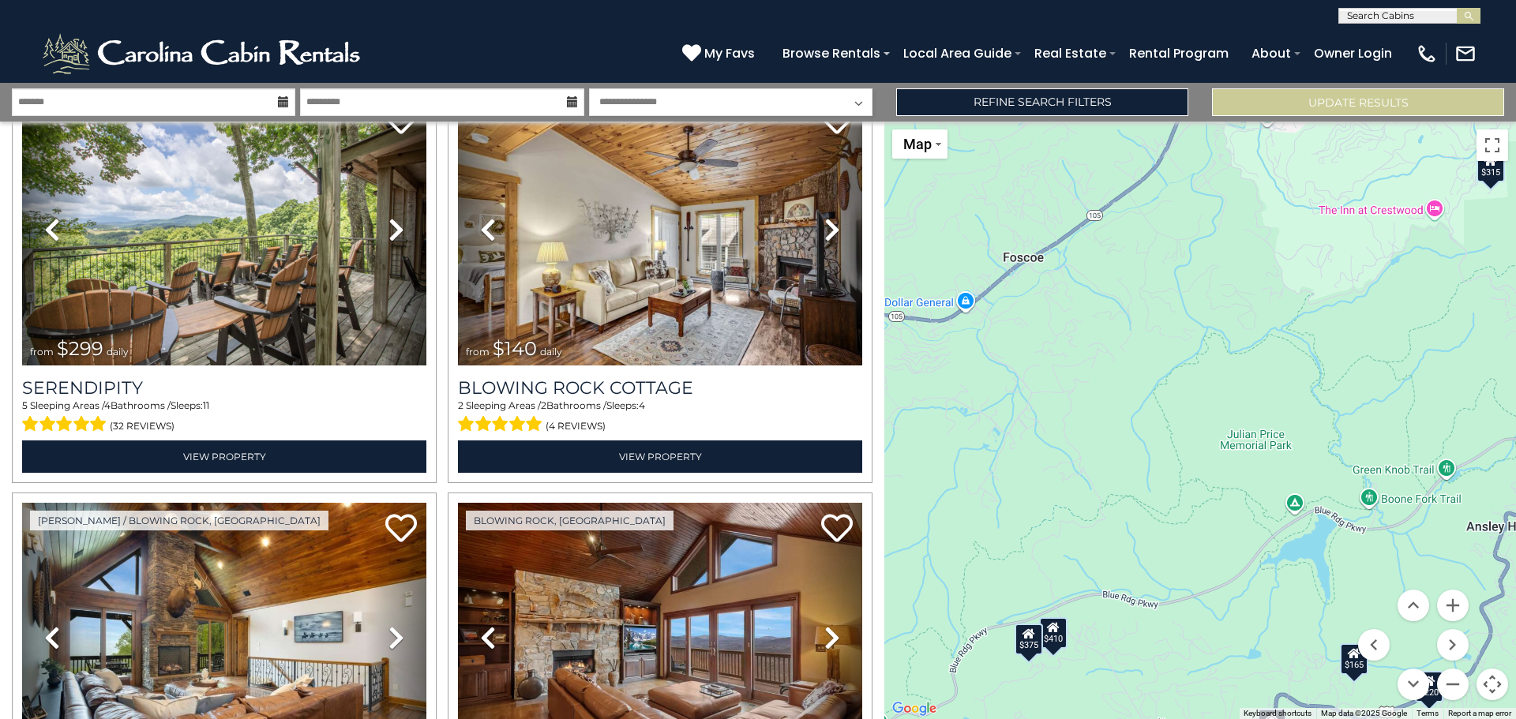
drag, startPoint x: 1045, startPoint y: 356, endPoint x: 1153, endPoint y: 370, distance: 108.2
click at [1152, 370] on div "$375 $315 $315 $695 $675 $380 $930 $395 $250 $350 $299 $140 $365 $299 $345 $226…" at bounding box center [1200, 421] width 632 height 598
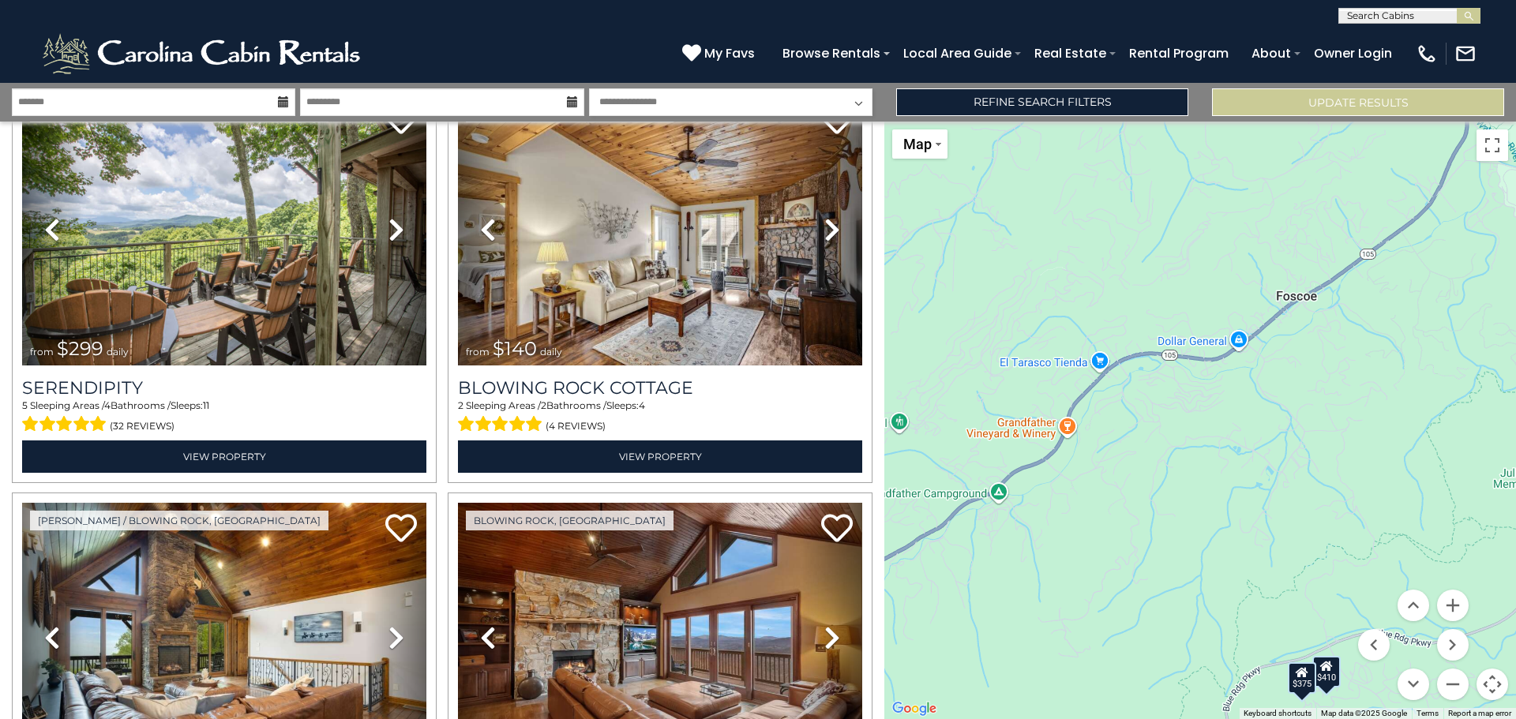
click at [1327, 682] on div "$410" at bounding box center [1326, 671] width 28 height 32
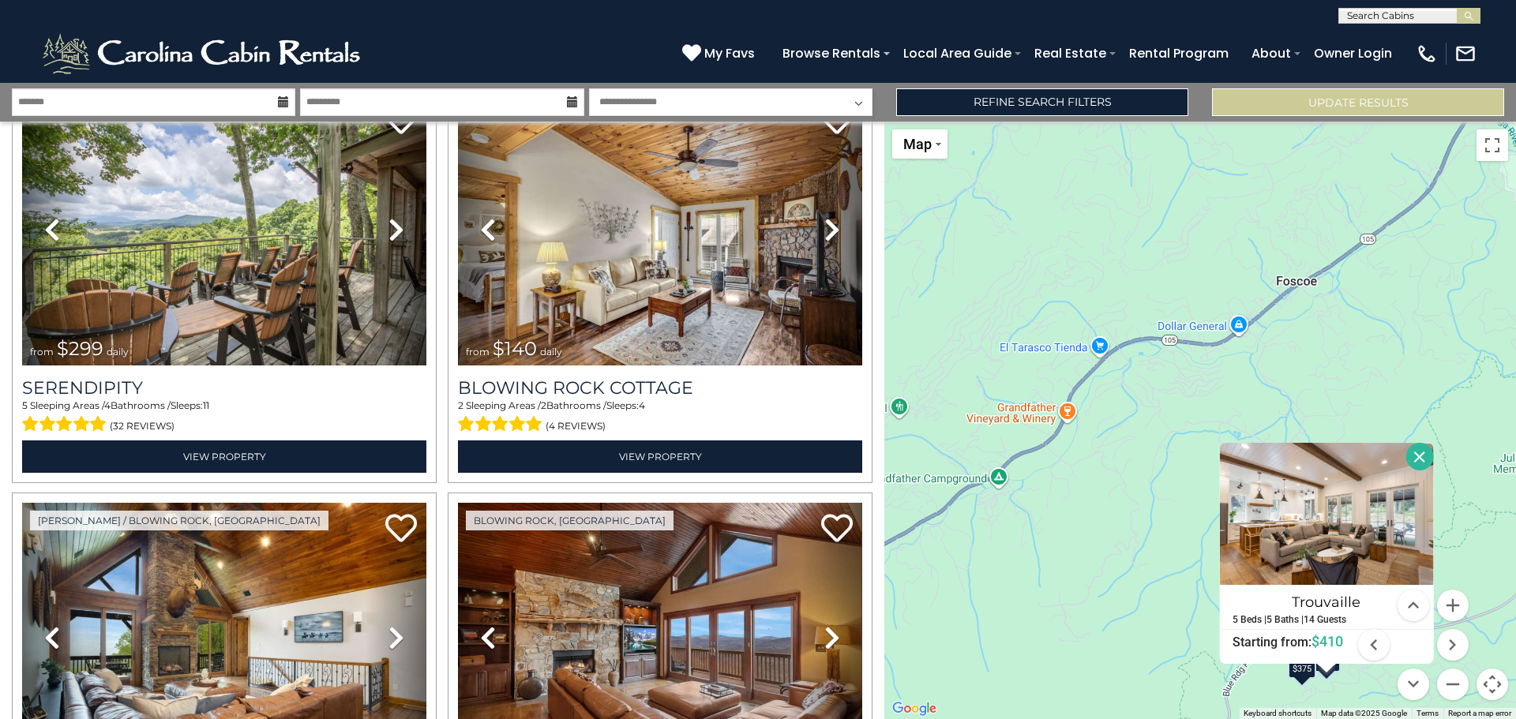
click at [1297, 678] on div "$375" at bounding box center [1302, 664] width 28 height 32
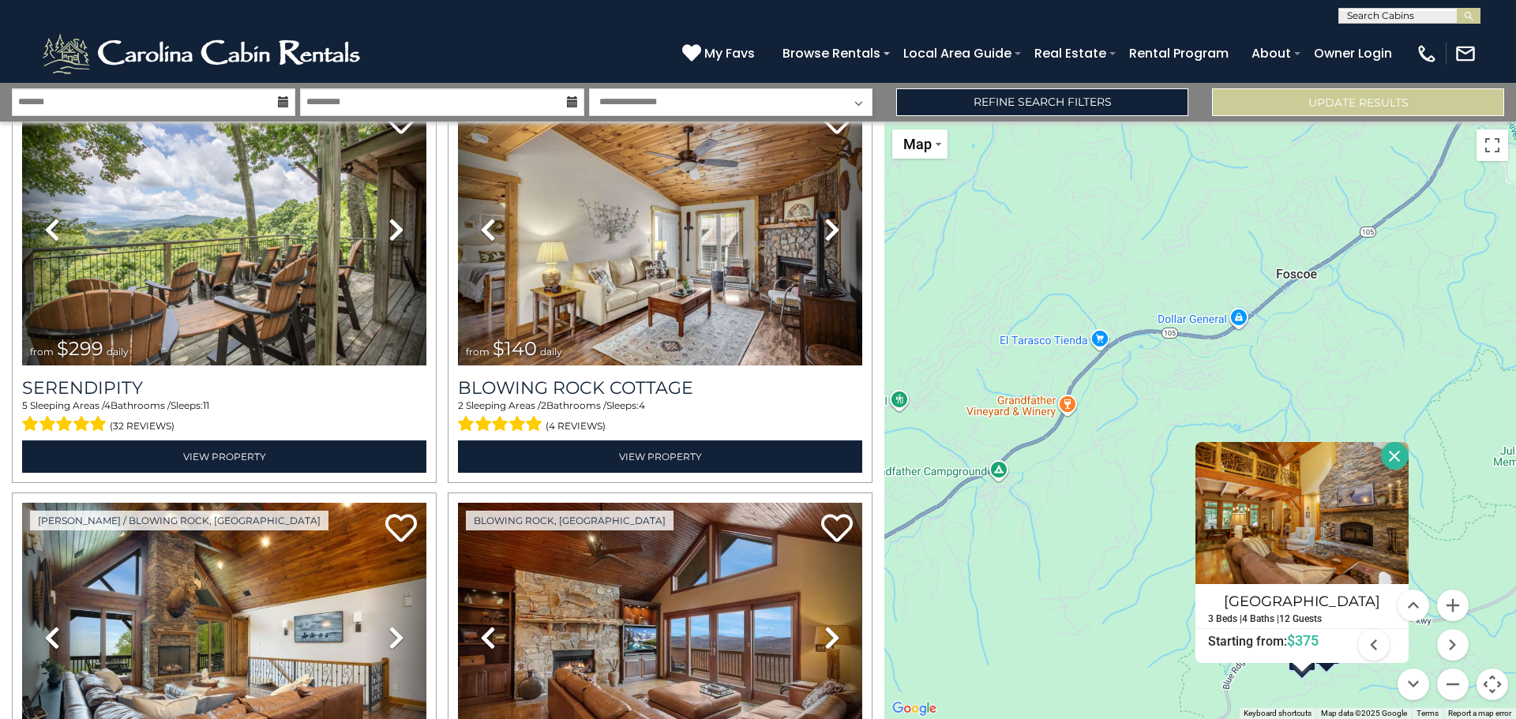
click at [1391, 456] on button "Close" at bounding box center [1395, 456] width 28 height 28
